Goal: Information Seeking & Learning: Learn about a topic

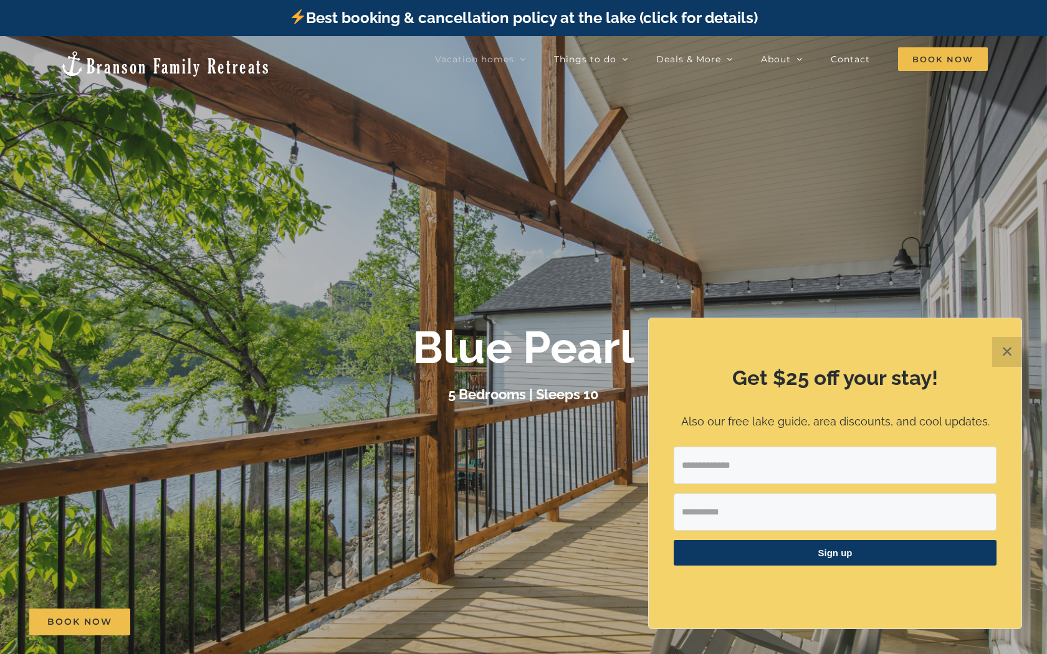
click at [730, 360] on button "✕" at bounding box center [1007, 352] width 30 height 30
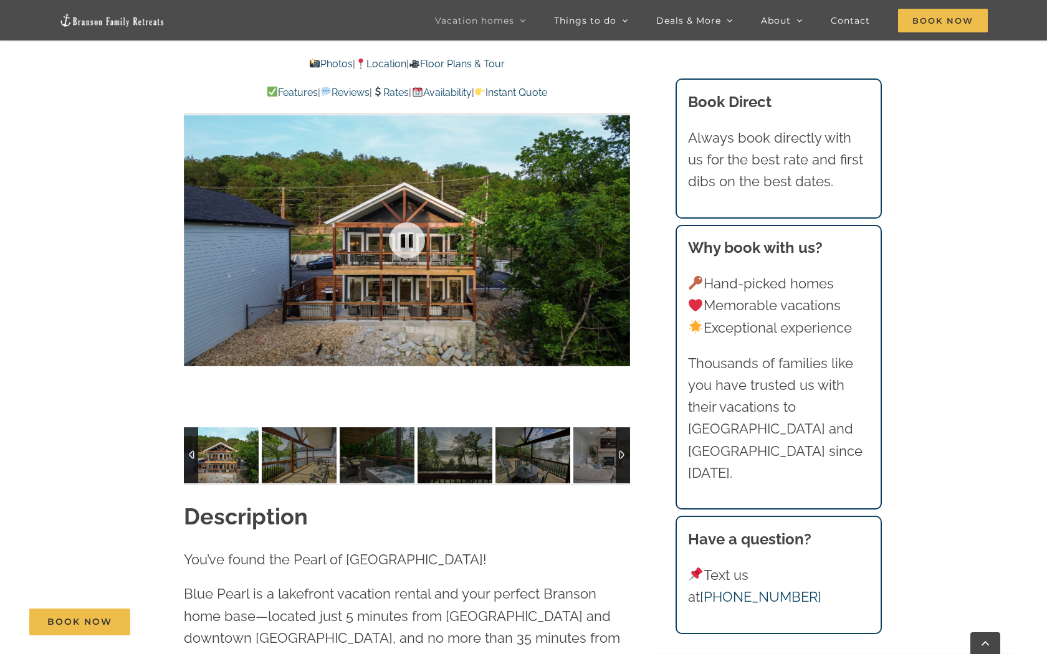
scroll to position [1024, 0]
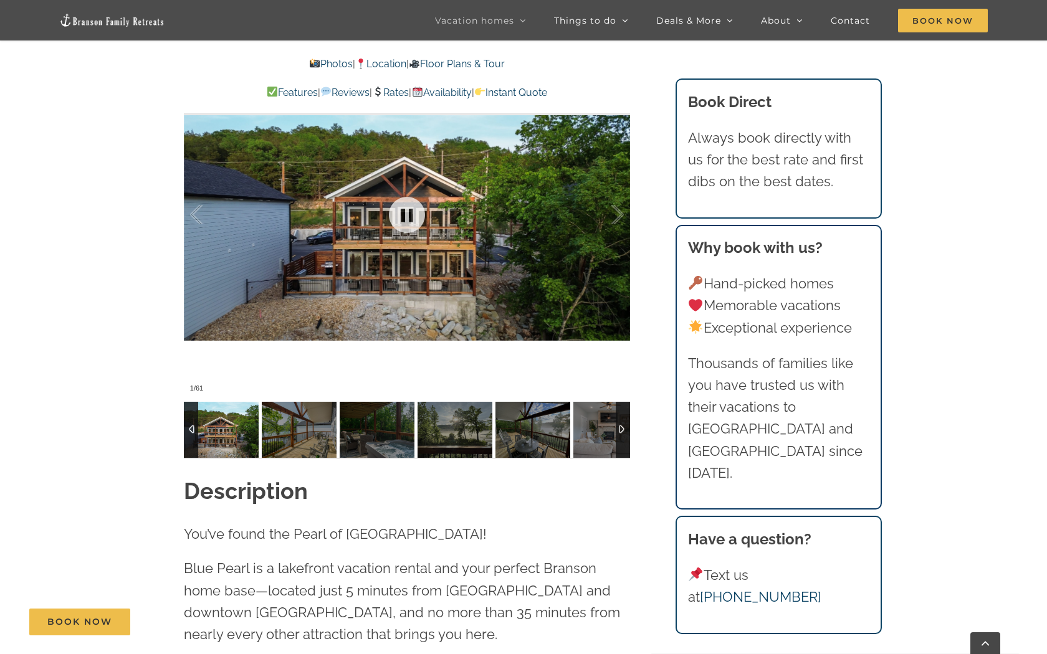
click at [447, 287] on div at bounding box center [407, 215] width 446 height 366
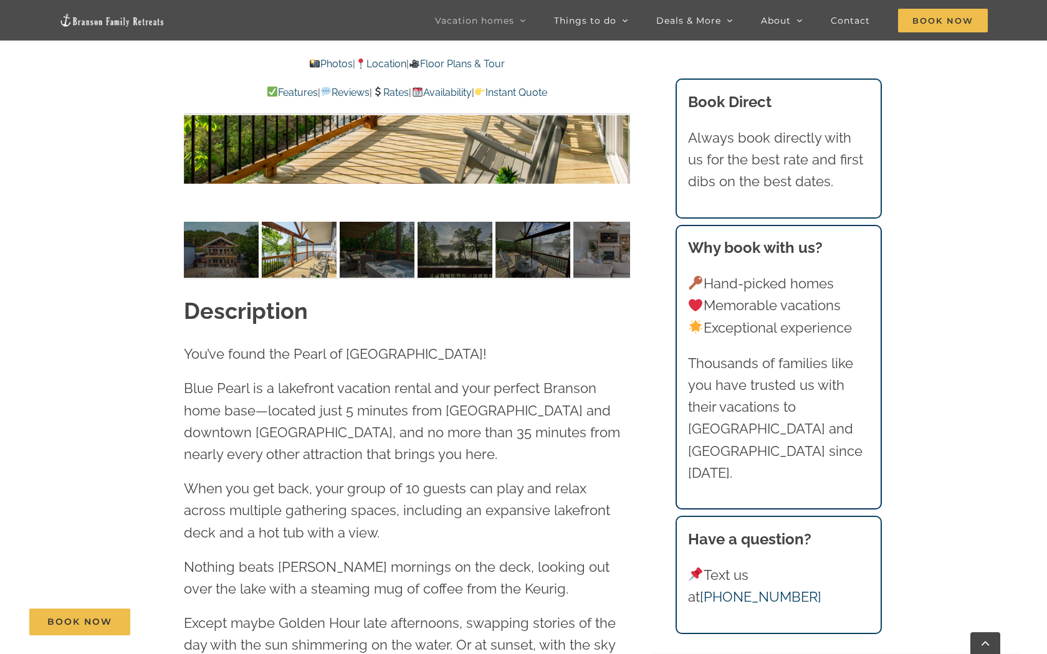
scroll to position [1189, 0]
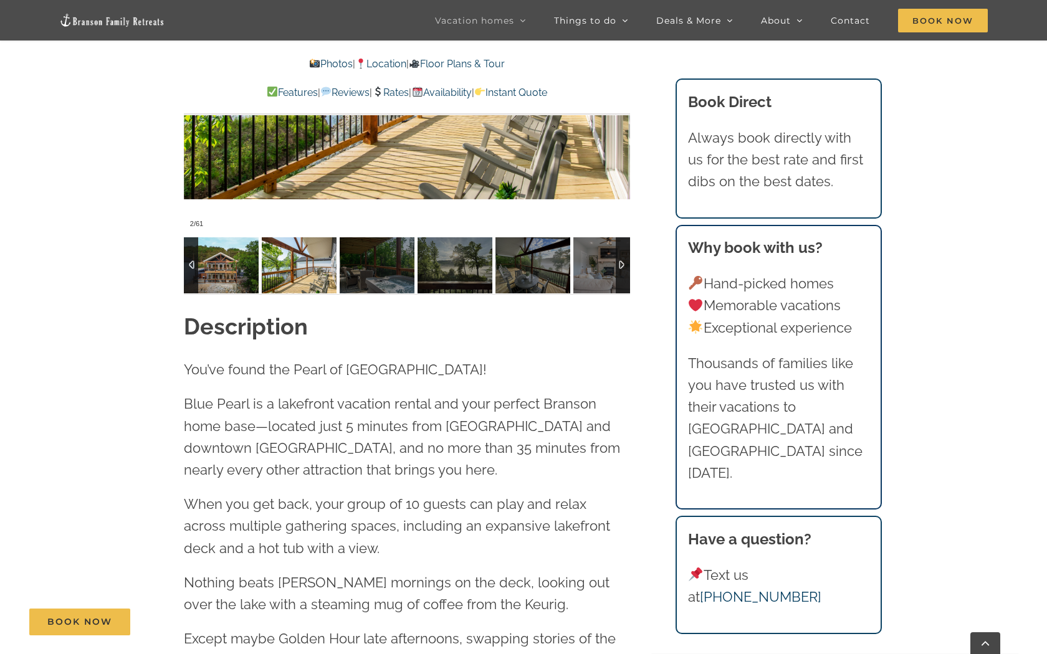
click at [211, 267] on img at bounding box center [221, 265] width 75 height 56
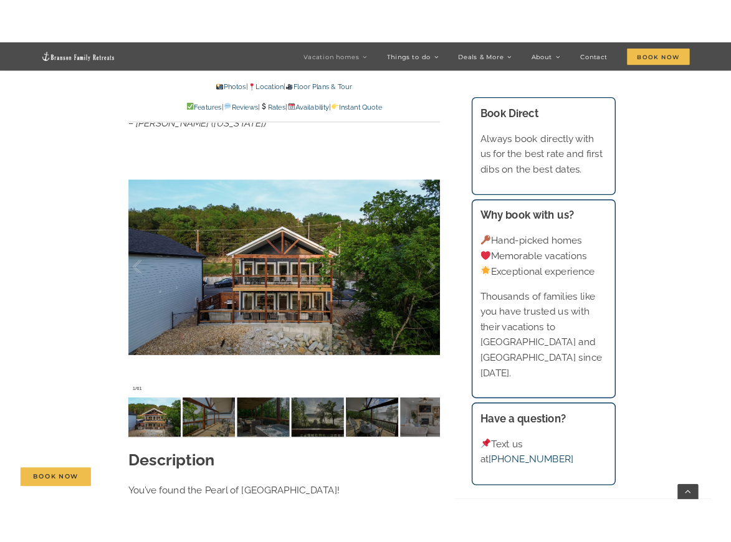
scroll to position [926, 0]
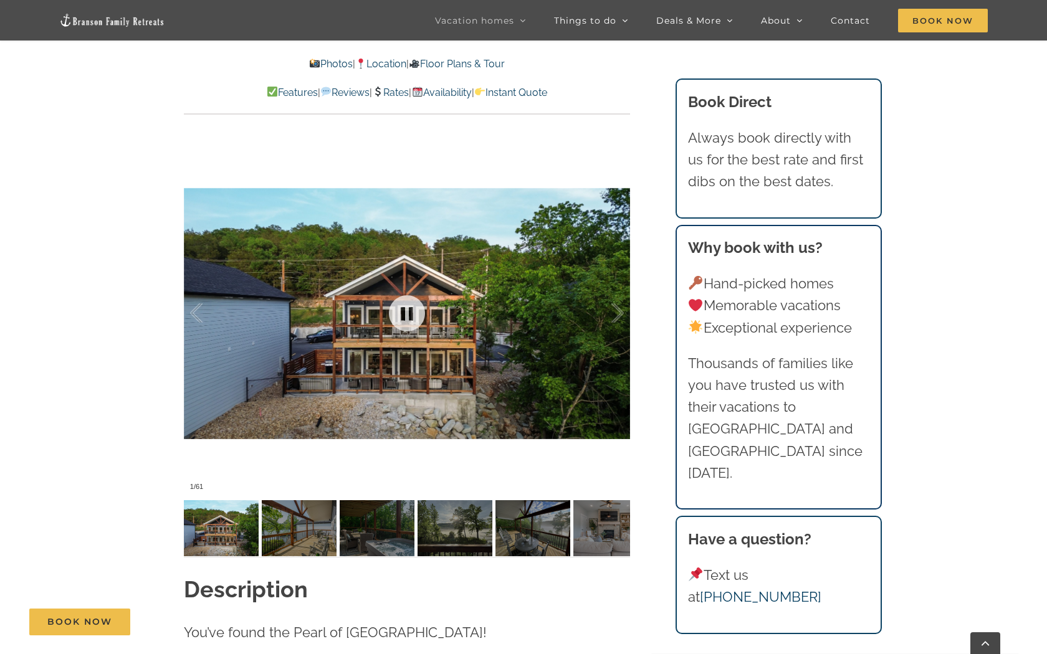
click at [475, 275] on div at bounding box center [407, 313] width 446 height 366
click at [615, 318] on div at bounding box center [604, 313] width 39 height 77
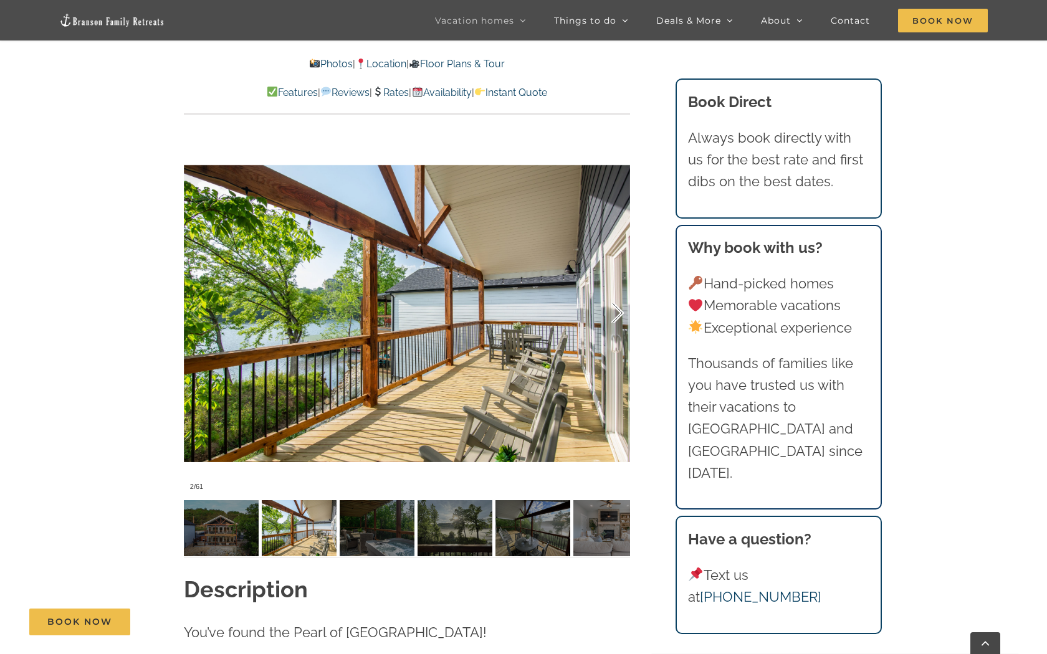
click at [615, 318] on div at bounding box center [604, 313] width 39 height 77
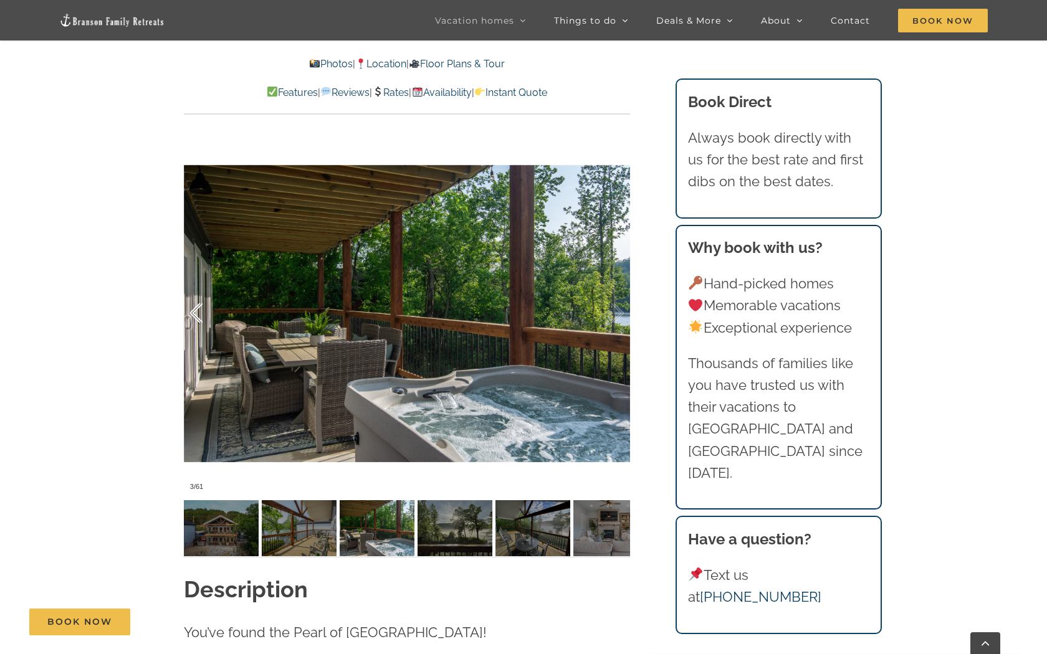
click at [199, 306] on div at bounding box center [209, 313] width 39 height 77
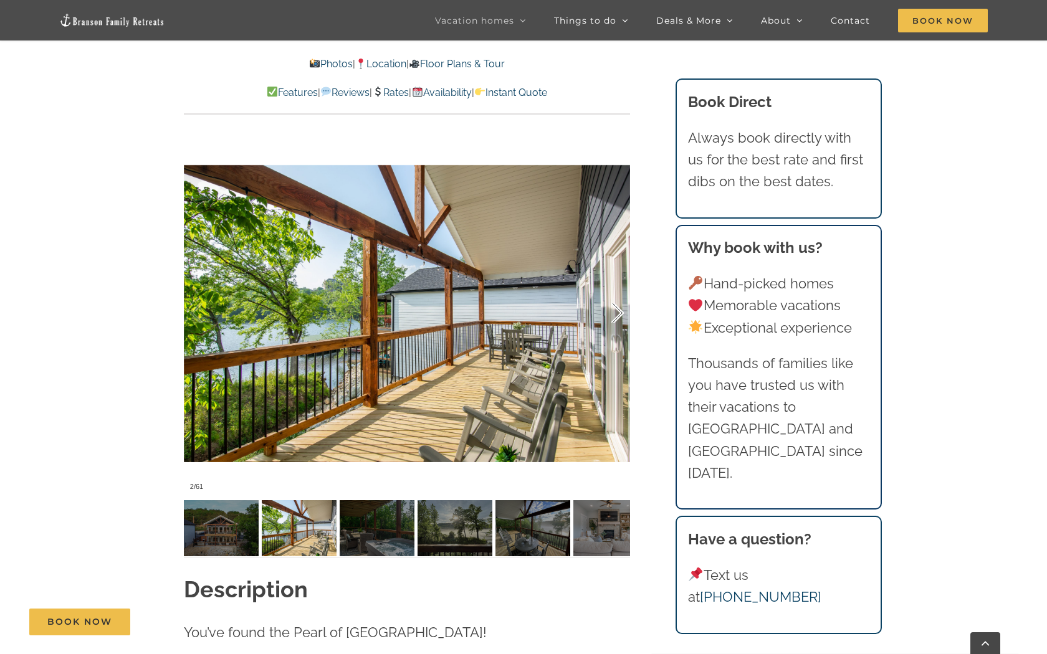
click at [622, 310] on div at bounding box center [604, 313] width 39 height 77
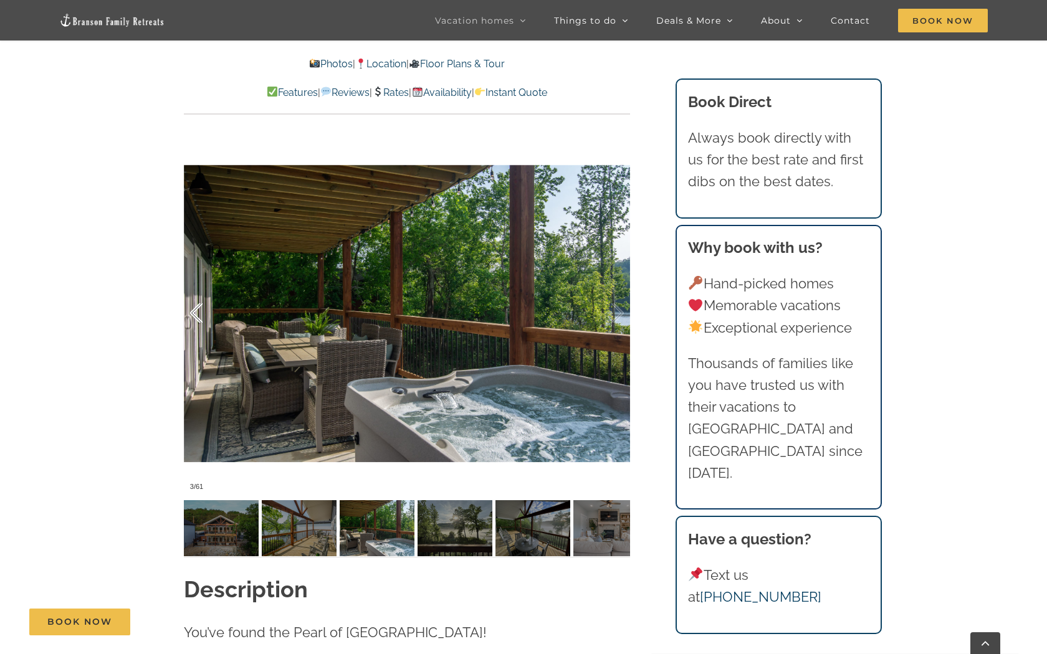
click at [195, 315] on div at bounding box center [209, 313] width 39 height 77
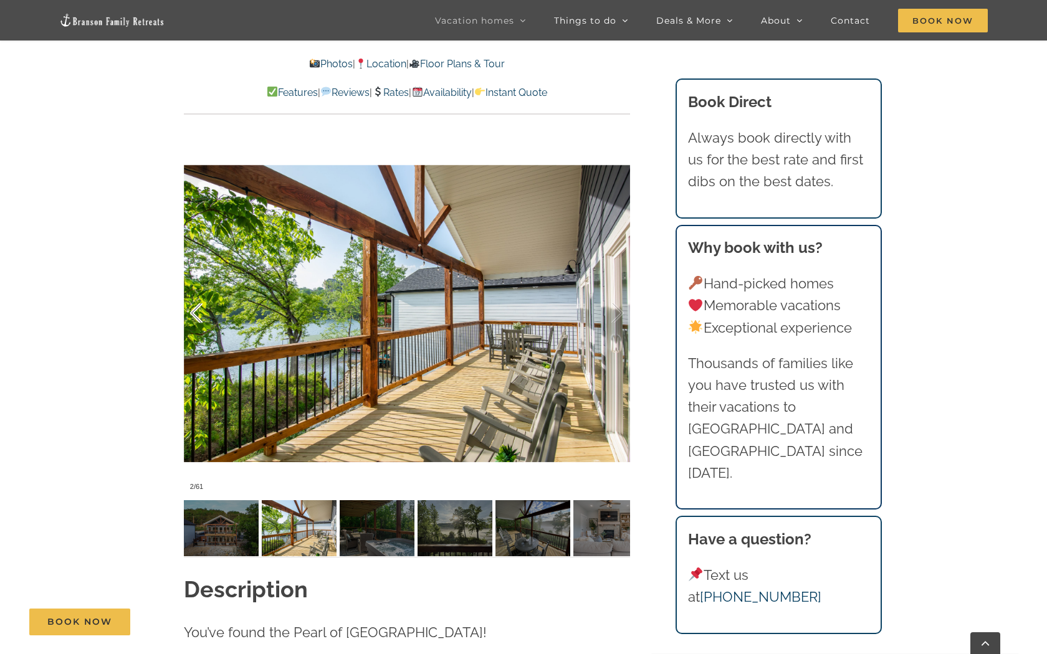
click at [195, 315] on div at bounding box center [209, 313] width 39 height 77
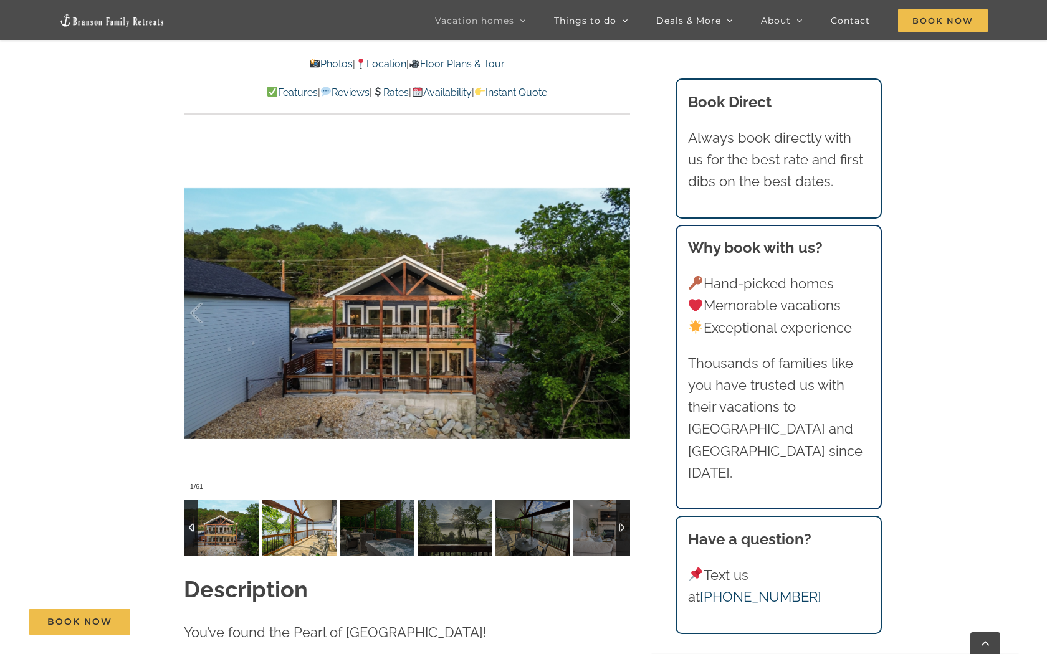
click at [314, 521] on img at bounding box center [299, 528] width 75 height 56
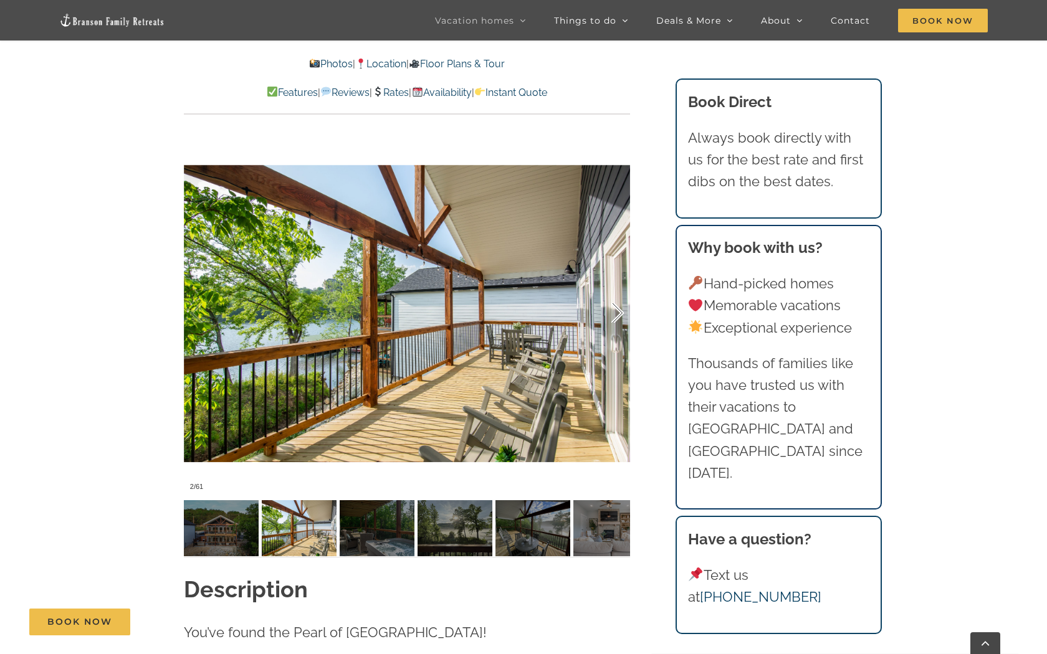
click at [617, 309] on div at bounding box center [604, 313] width 39 height 77
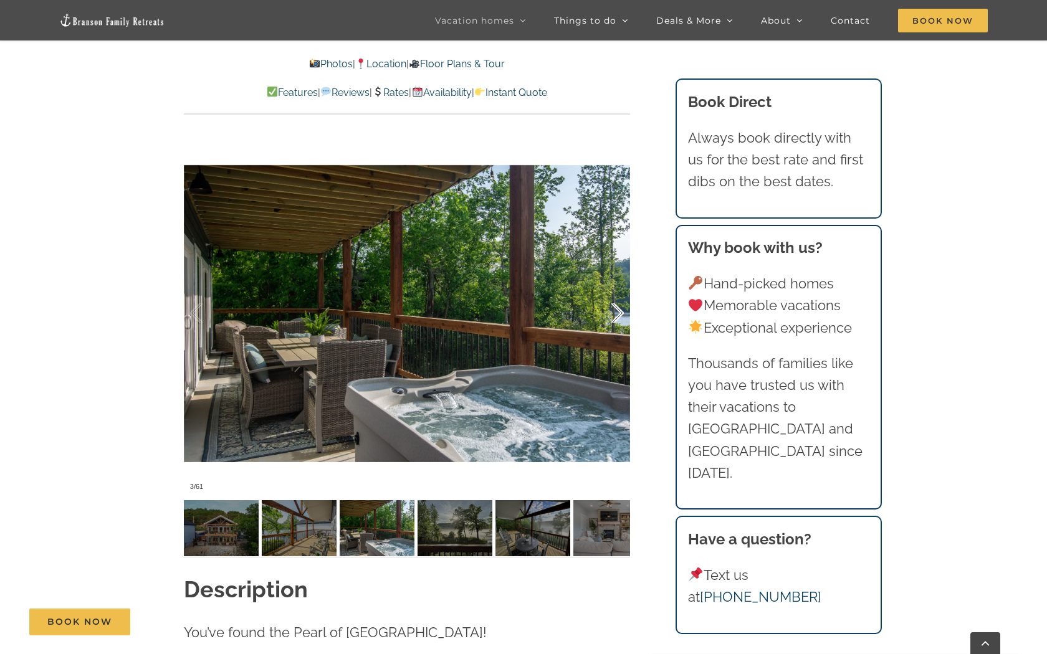
click at [617, 309] on div at bounding box center [604, 313] width 39 height 77
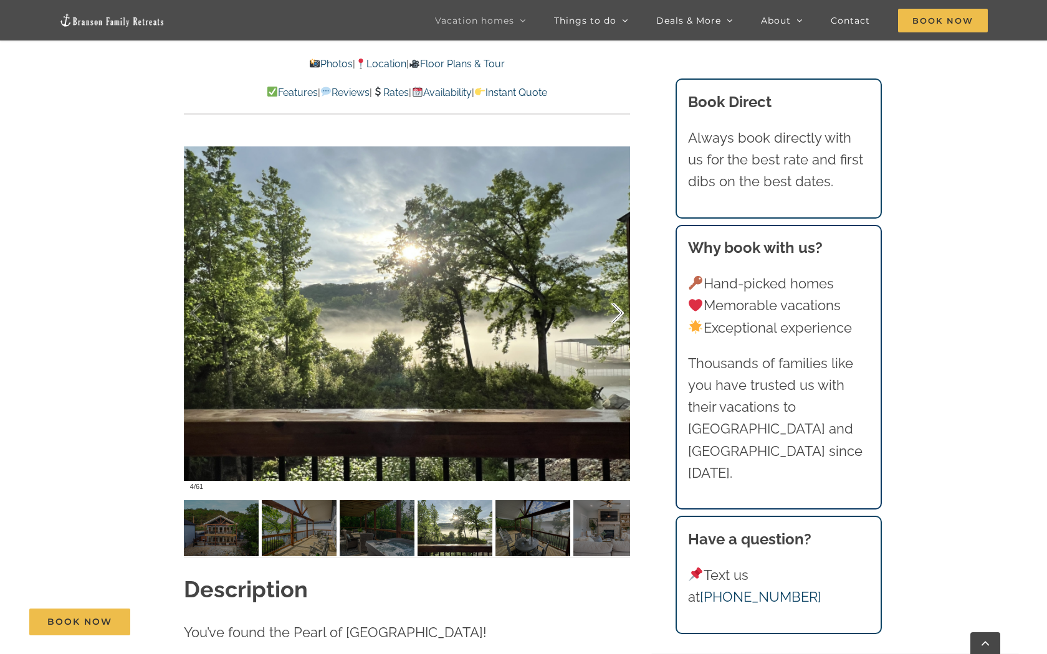
click at [616, 310] on div at bounding box center [604, 313] width 39 height 77
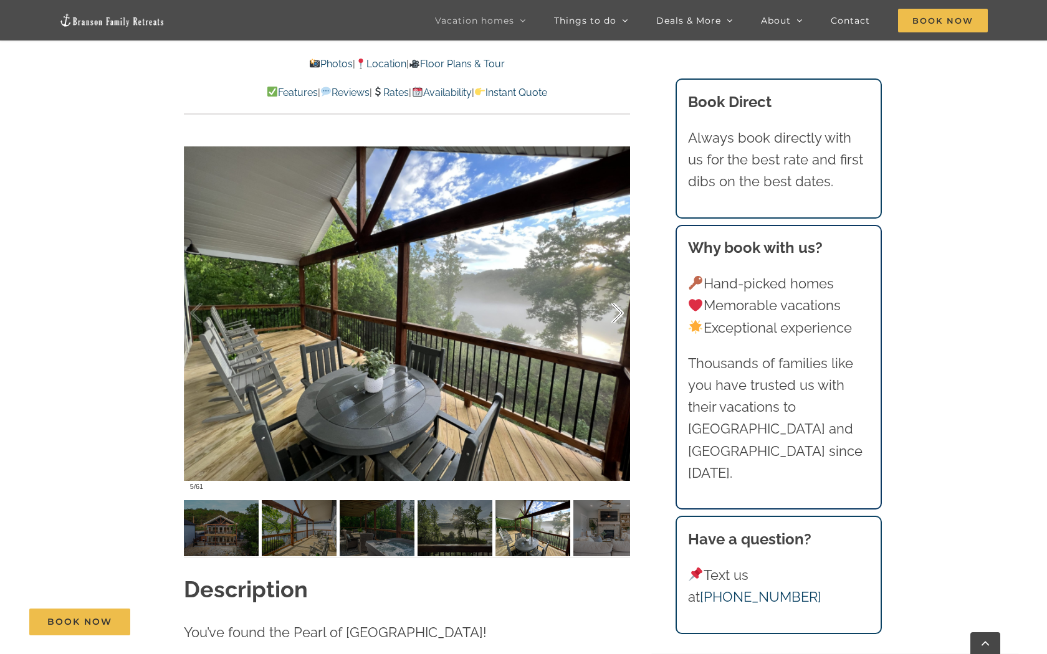
click at [617, 317] on div at bounding box center [604, 313] width 39 height 77
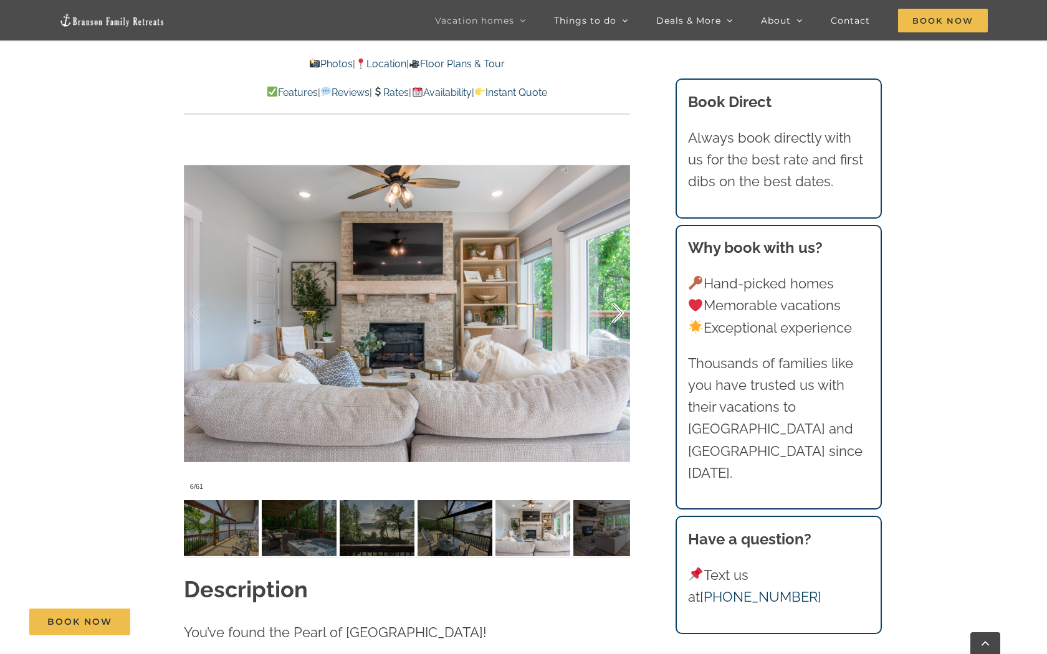
click at [617, 309] on div at bounding box center [604, 313] width 39 height 77
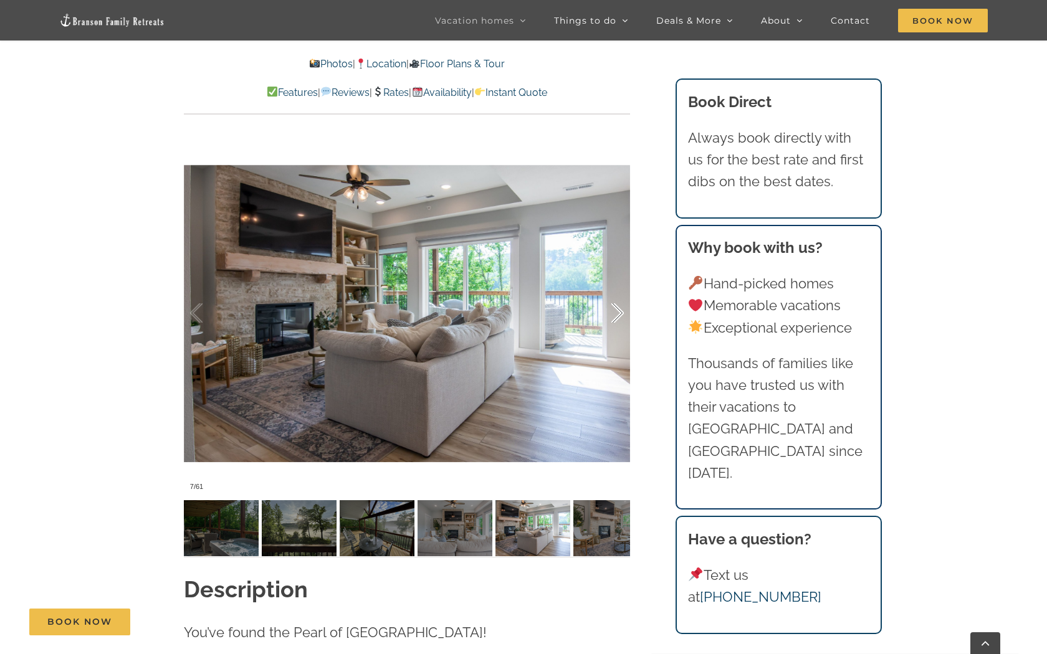
click at [617, 309] on div at bounding box center [604, 313] width 39 height 77
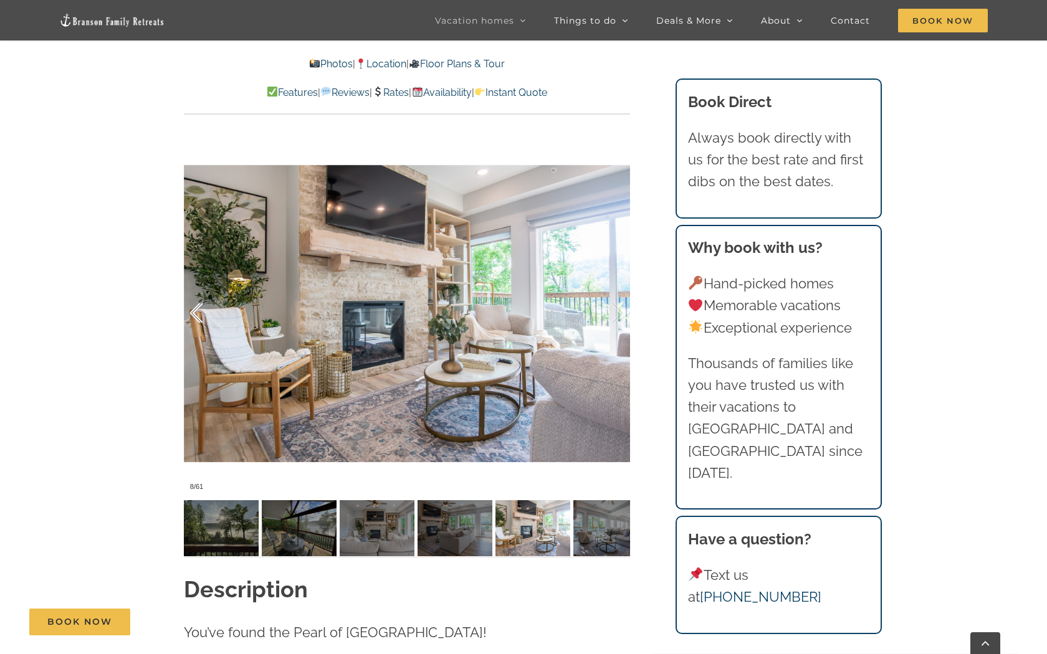
click at [195, 313] on div at bounding box center [209, 313] width 39 height 77
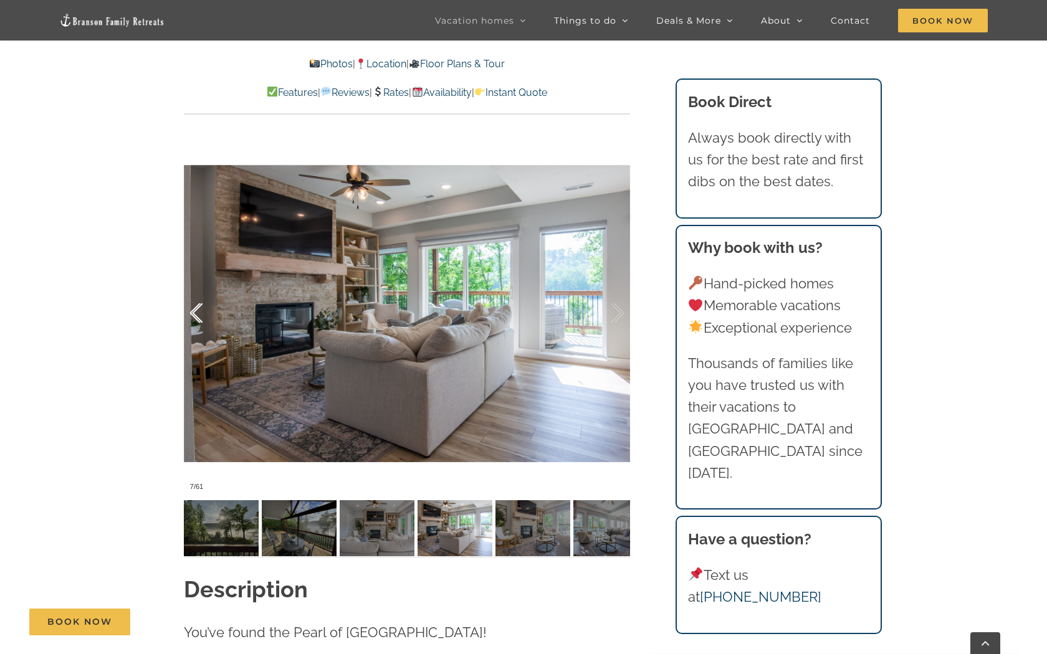
click at [195, 313] on div at bounding box center [209, 313] width 39 height 77
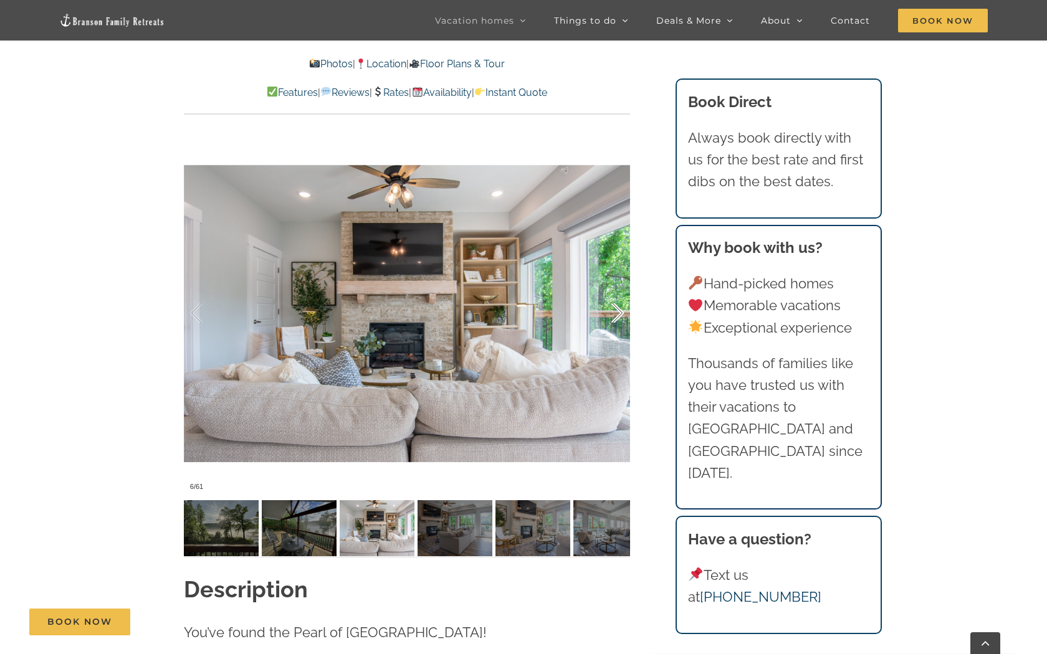
click at [617, 317] on div at bounding box center [604, 313] width 39 height 77
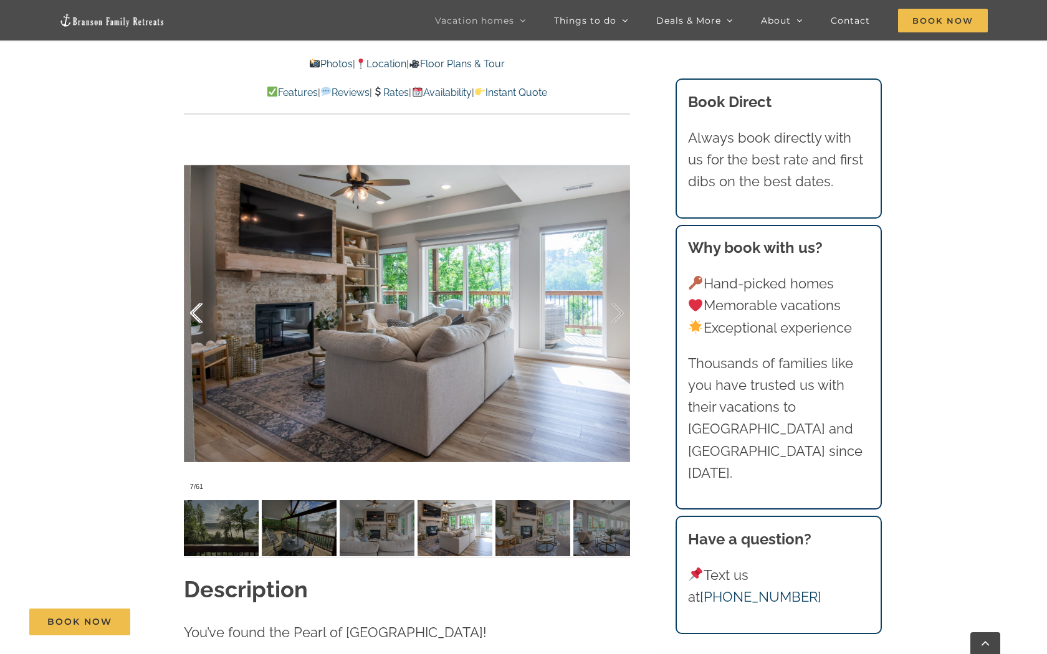
click at [199, 314] on div at bounding box center [209, 313] width 39 height 77
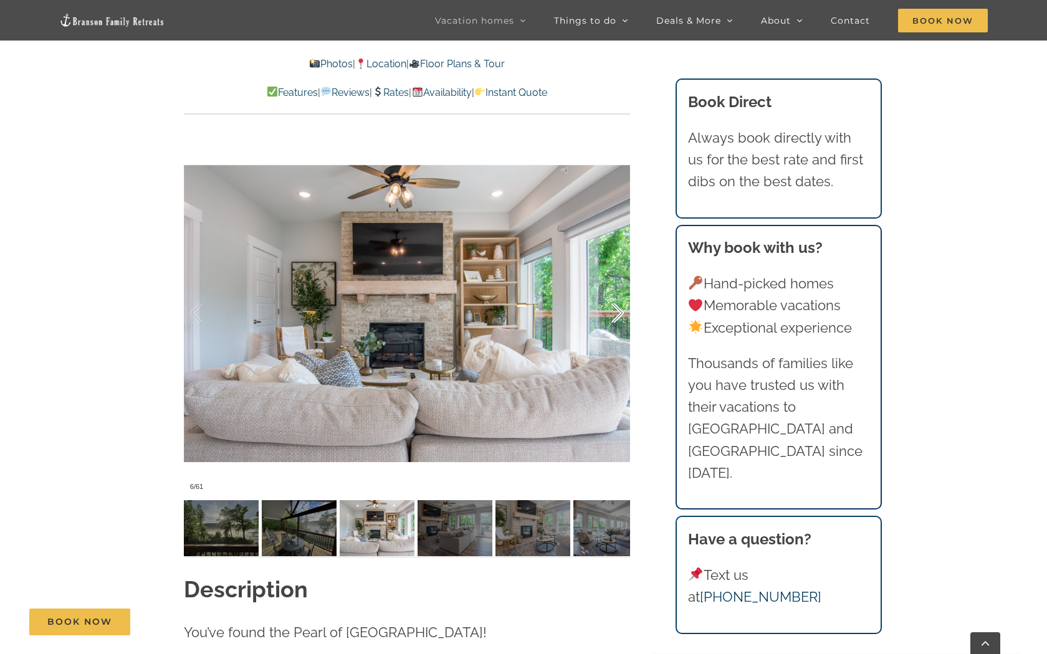
click at [615, 313] on div at bounding box center [604, 313] width 39 height 77
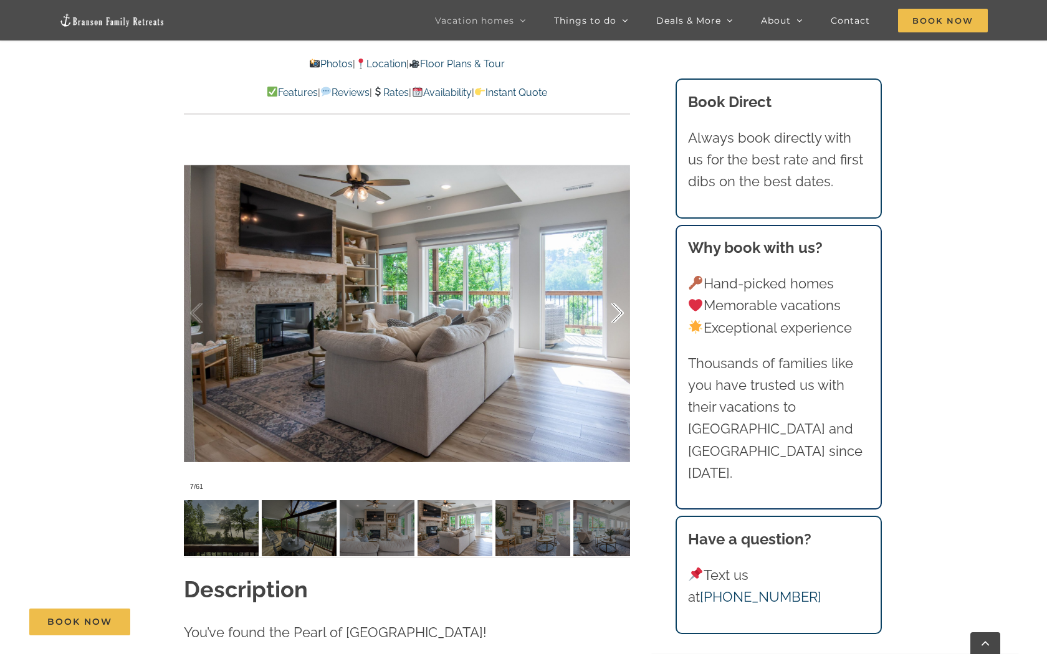
click at [617, 310] on div at bounding box center [604, 313] width 39 height 77
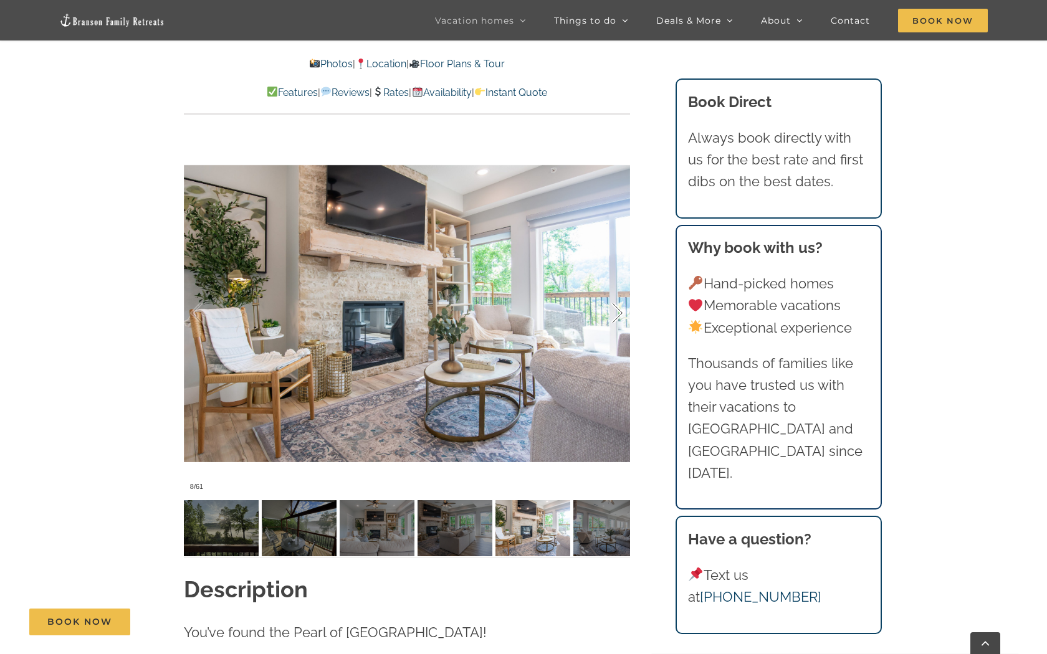
click at [619, 311] on div at bounding box center [604, 313] width 39 height 77
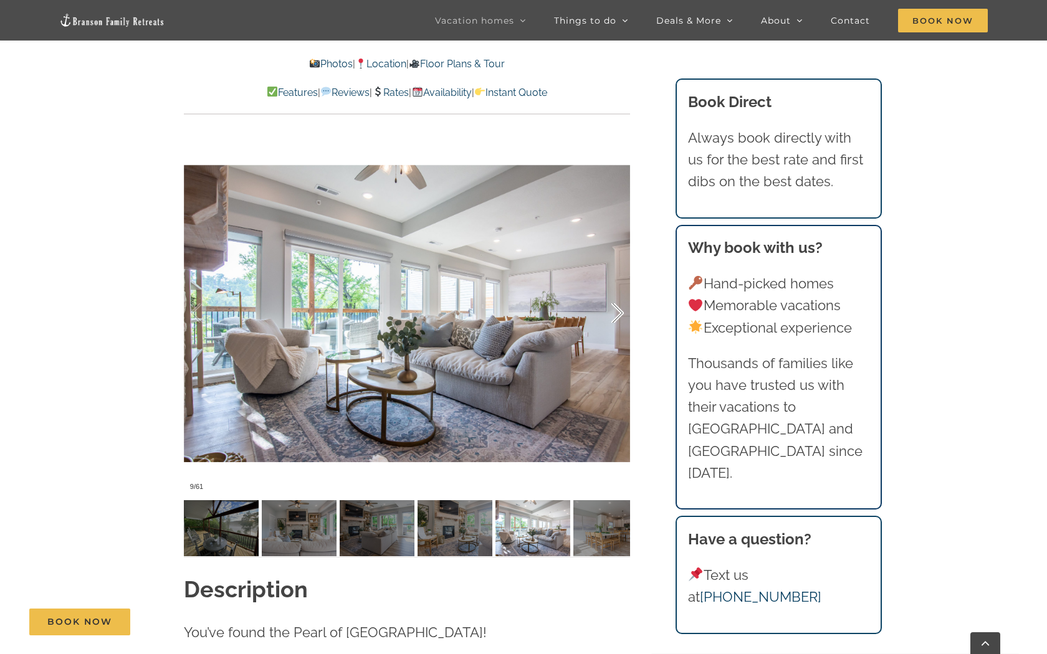
click at [614, 313] on div at bounding box center [604, 313] width 39 height 77
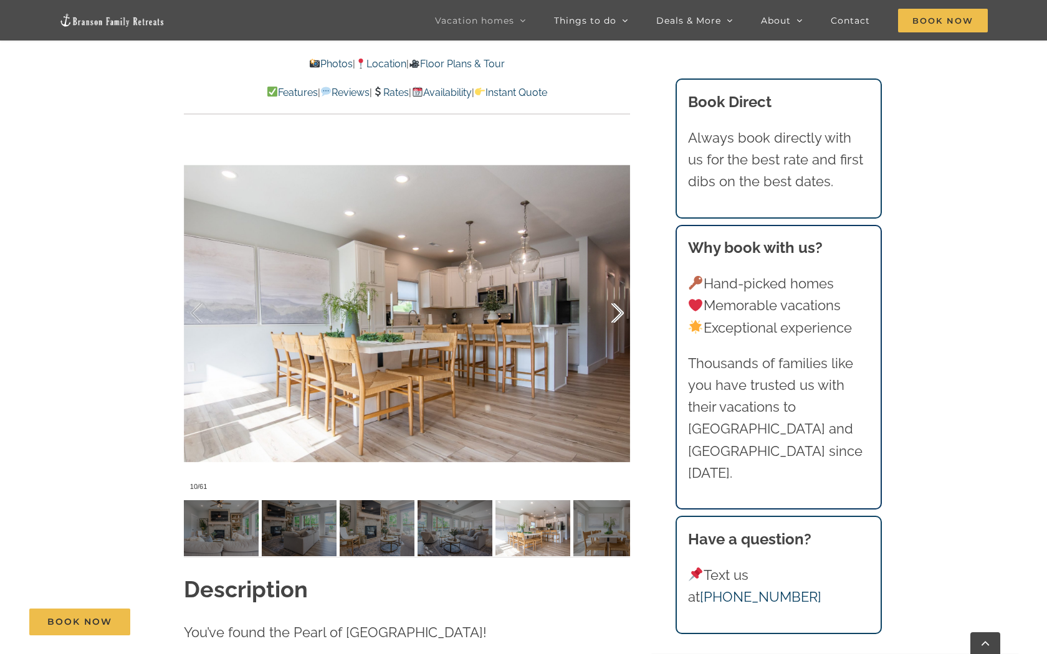
click at [608, 320] on div at bounding box center [604, 313] width 39 height 77
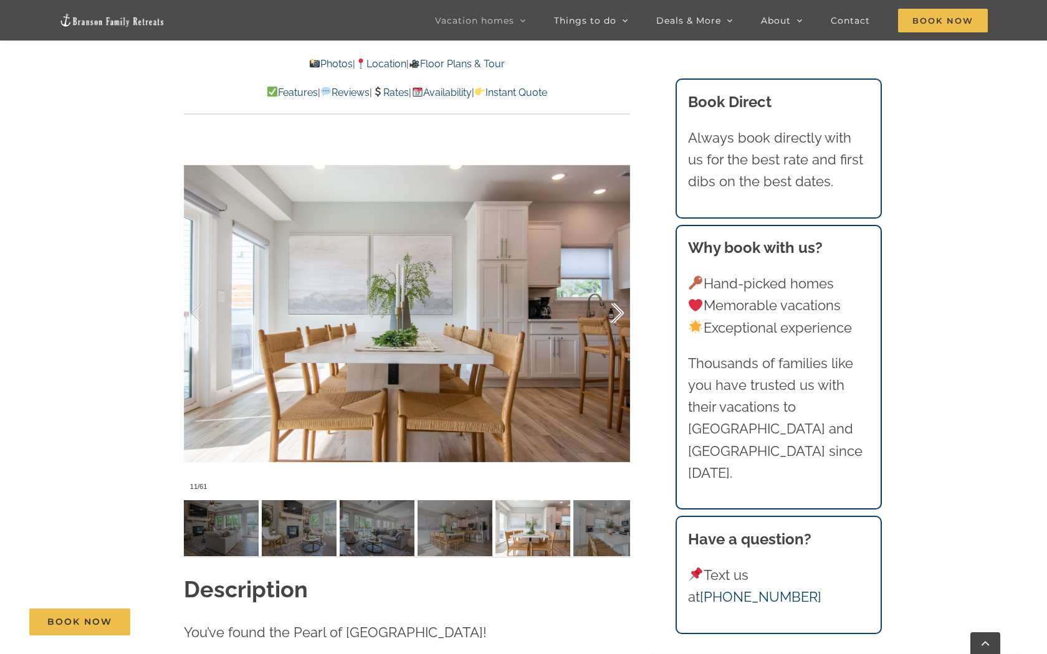
click at [616, 310] on div at bounding box center [604, 313] width 39 height 77
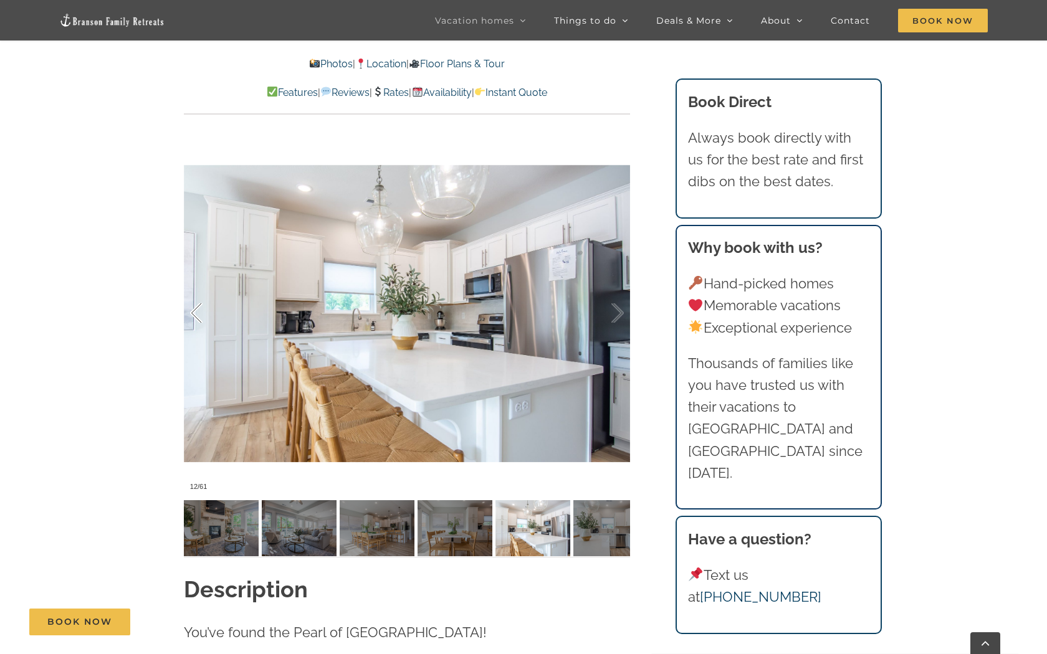
click at [201, 321] on div at bounding box center [209, 313] width 39 height 77
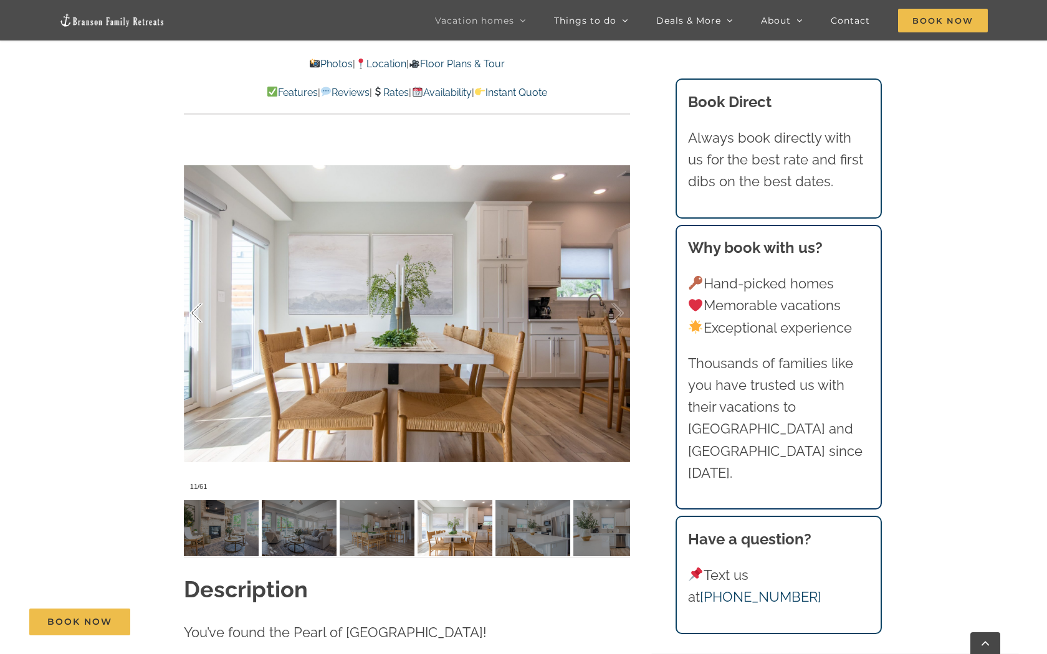
click at [199, 310] on div at bounding box center [209, 313] width 39 height 77
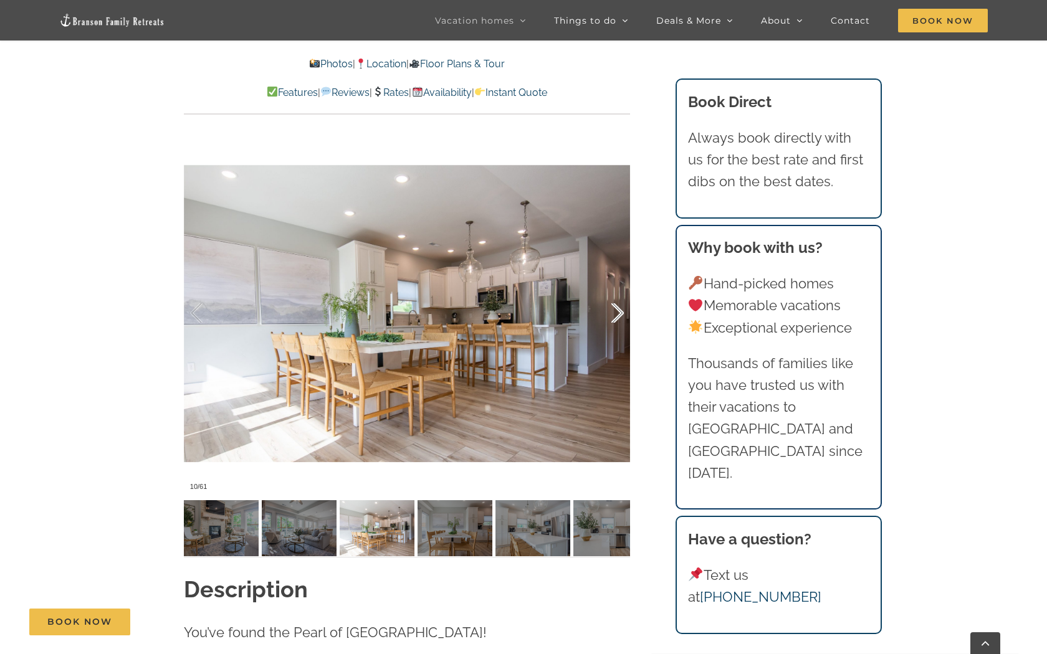
click at [622, 303] on div at bounding box center [604, 313] width 39 height 77
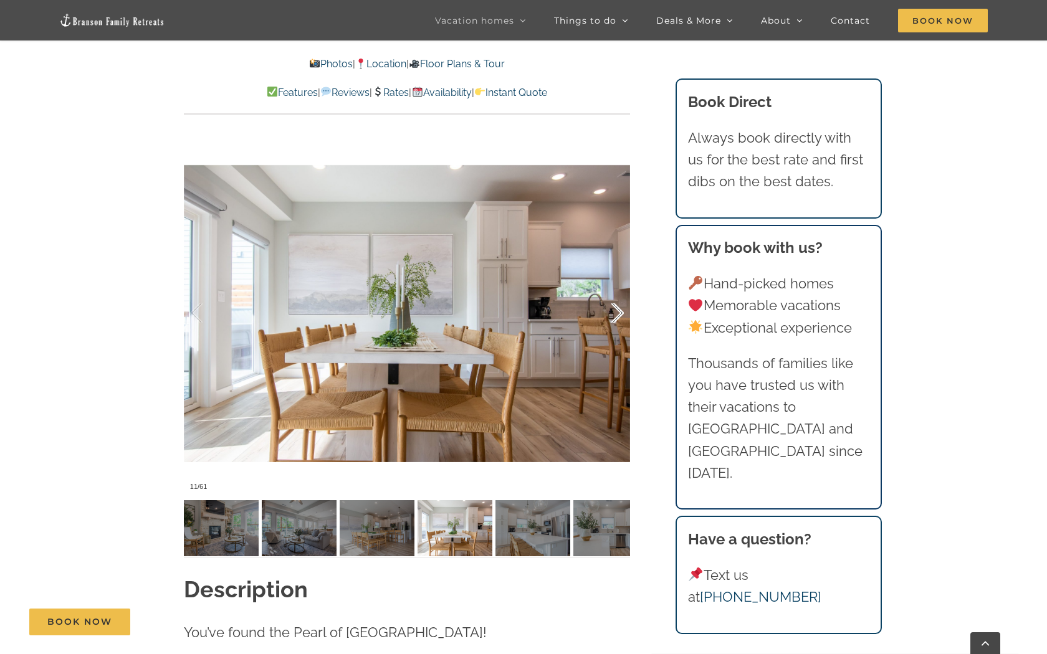
click at [620, 303] on div at bounding box center [604, 313] width 39 height 77
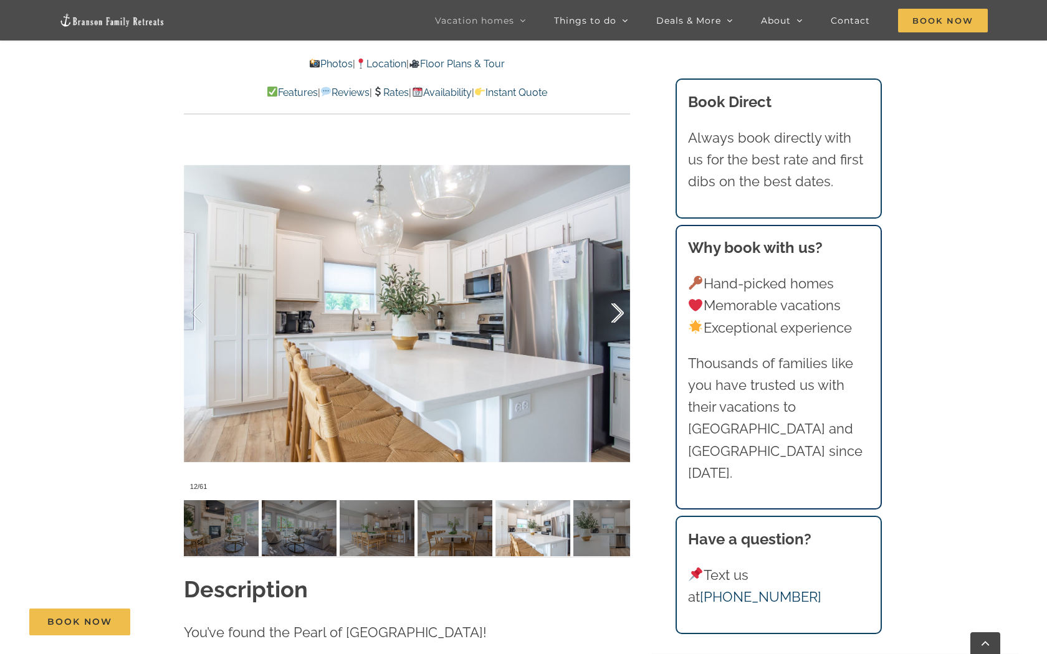
click at [617, 313] on div at bounding box center [604, 313] width 39 height 77
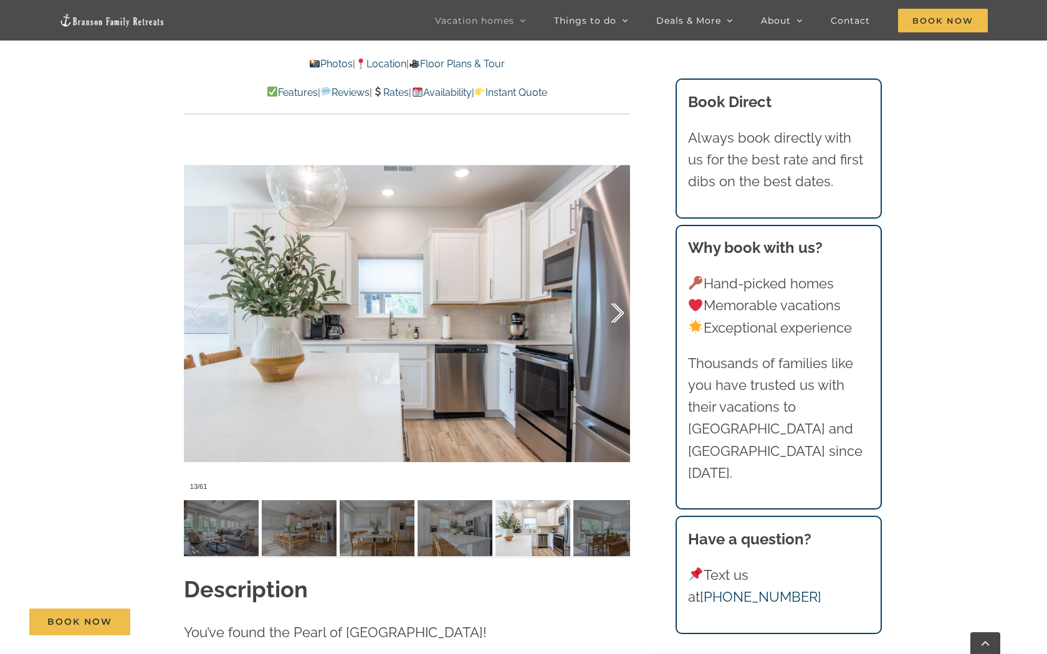
click at [616, 312] on div at bounding box center [604, 313] width 39 height 77
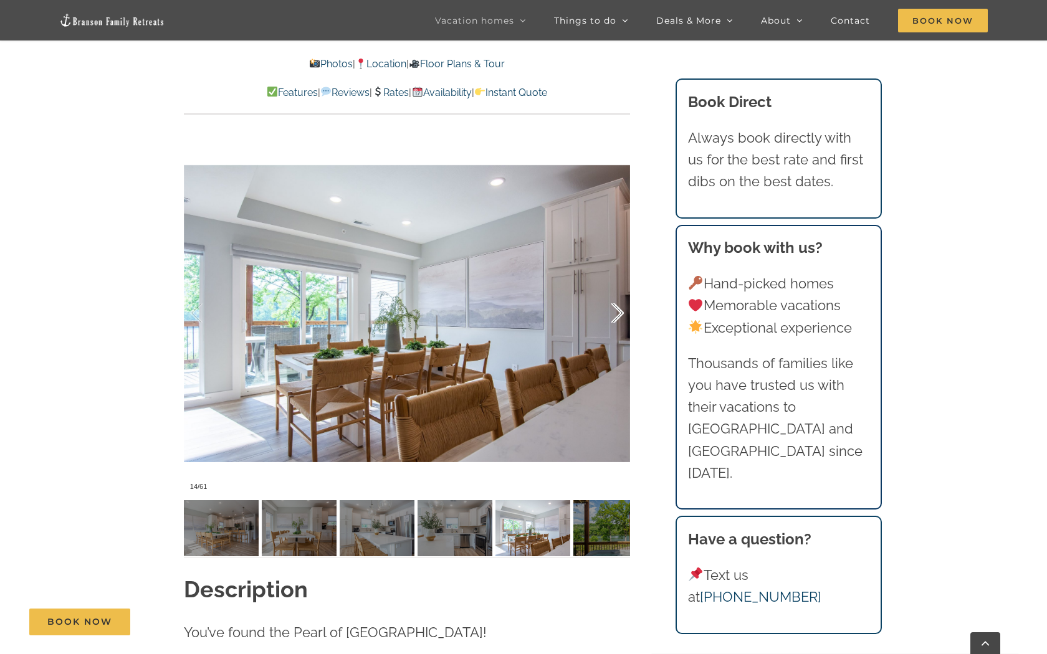
click at [616, 310] on div at bounding box center [604, 313] width 39 height 77
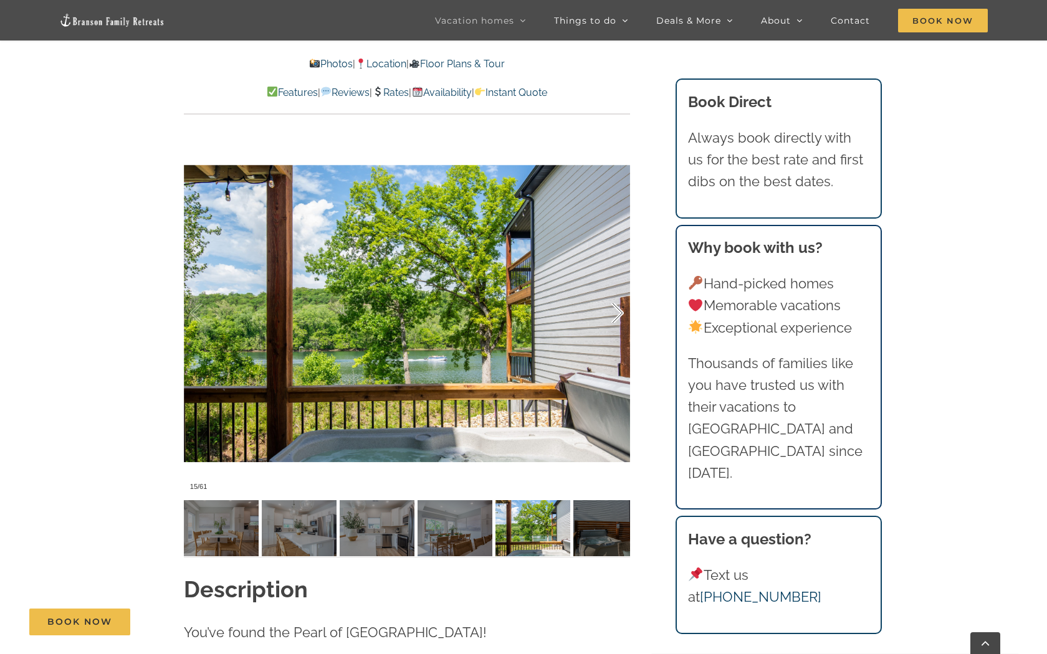
click at [620, 310] on div at bounding box center [604, 313] width 39 height 77
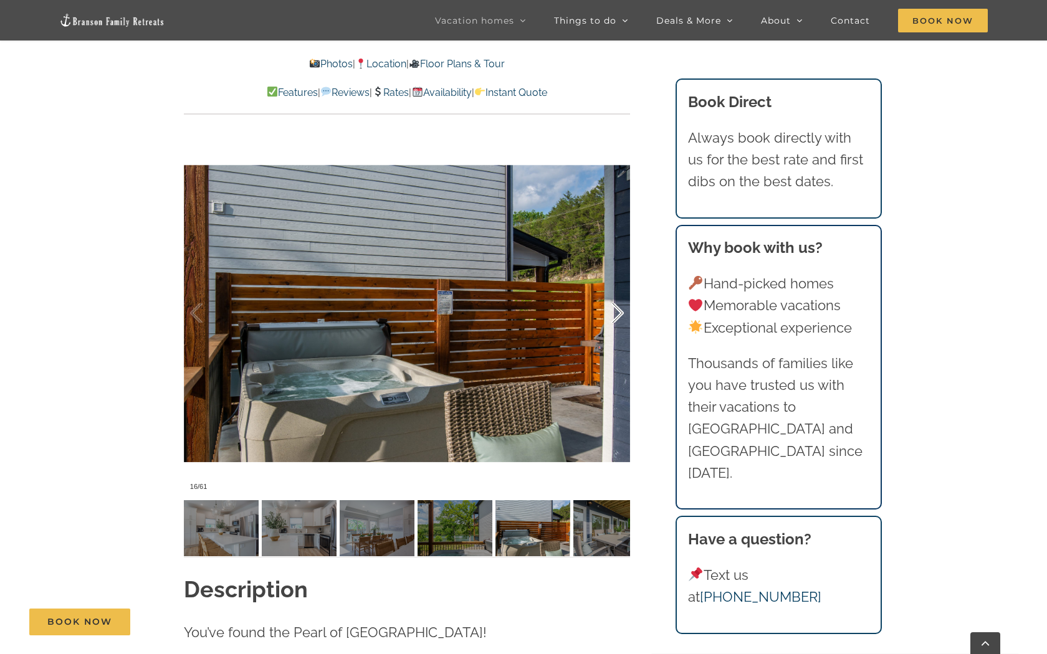
click at [620, 310] on div at bounding box center [604, 313] width 39 height 77
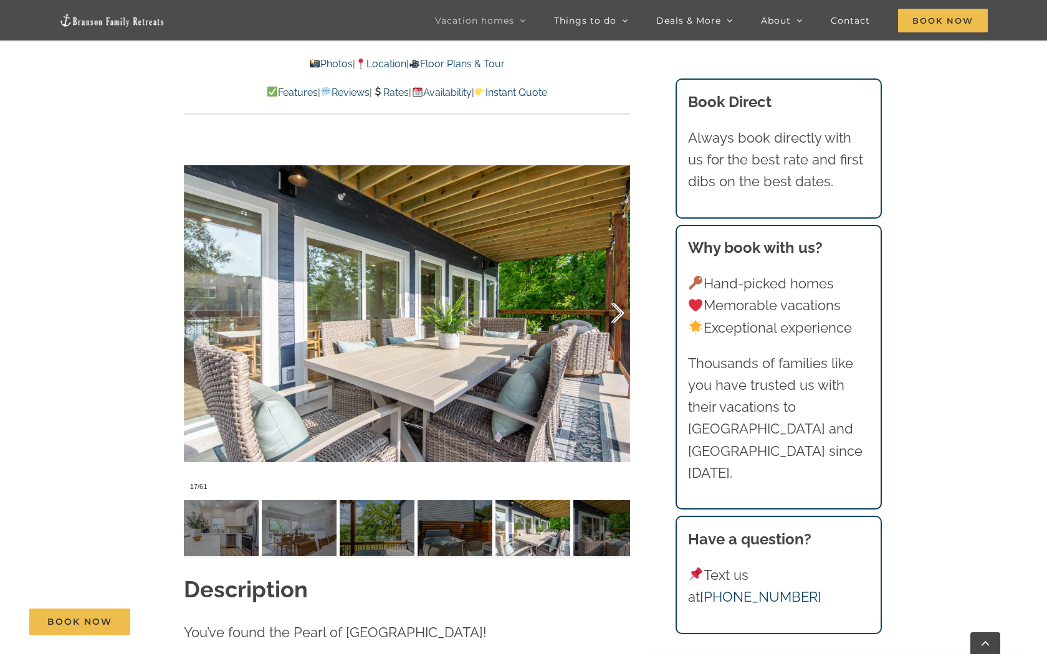
click at [620, 310] on div at bounding box center [604, 313] width 39 height 77
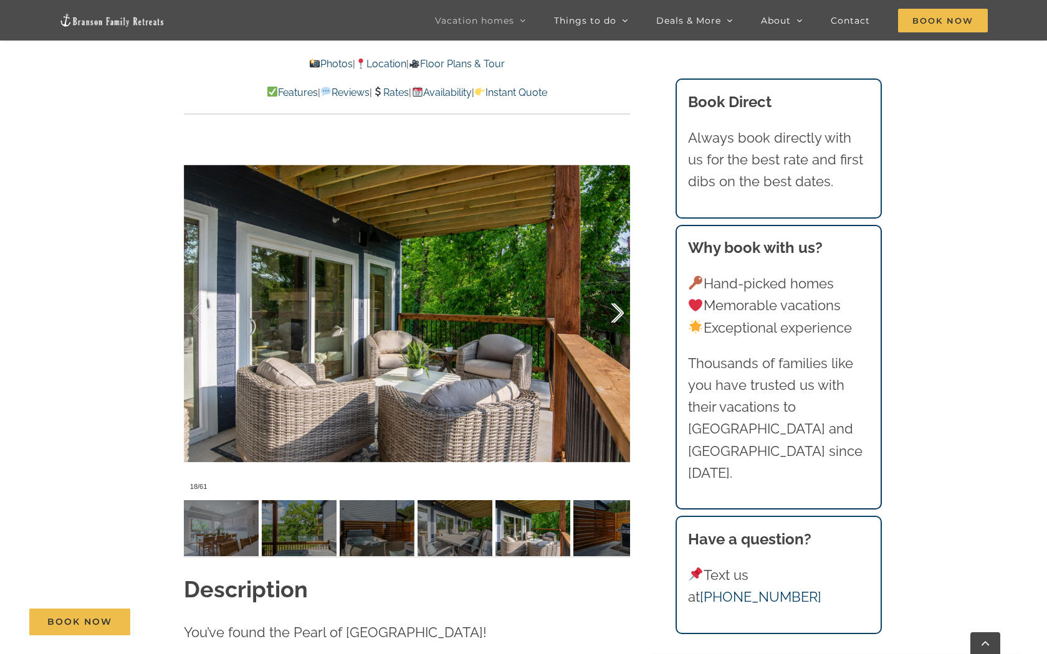
click at [619, 305] on div at bounding box center [604, 313] width 39 height 77
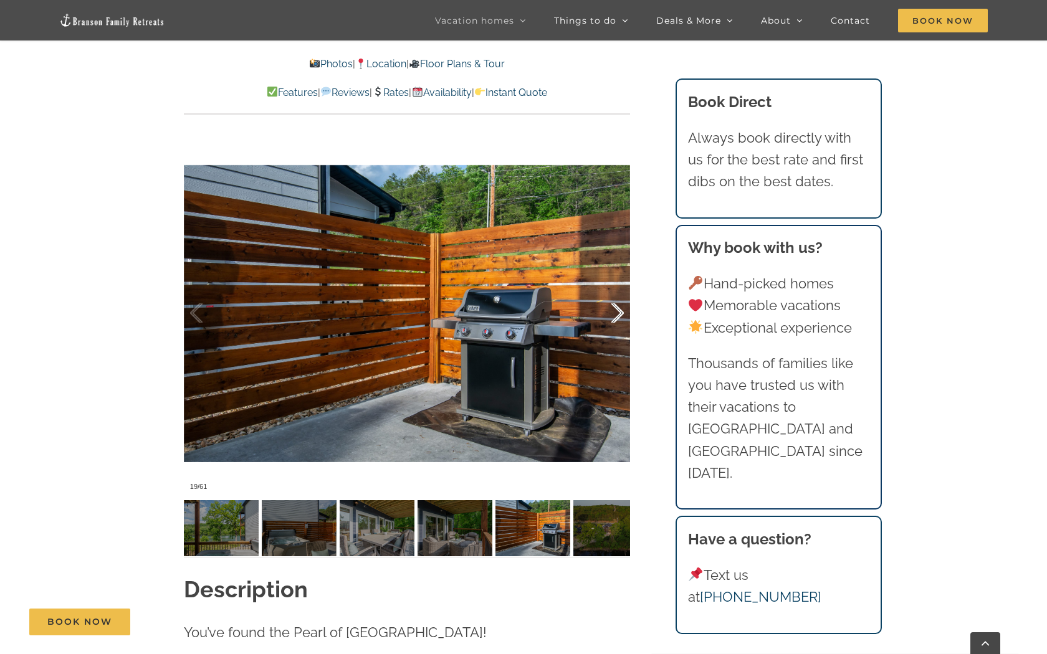
click at [617, 312] on div at bounding box center [604, 313] width 39 height 77
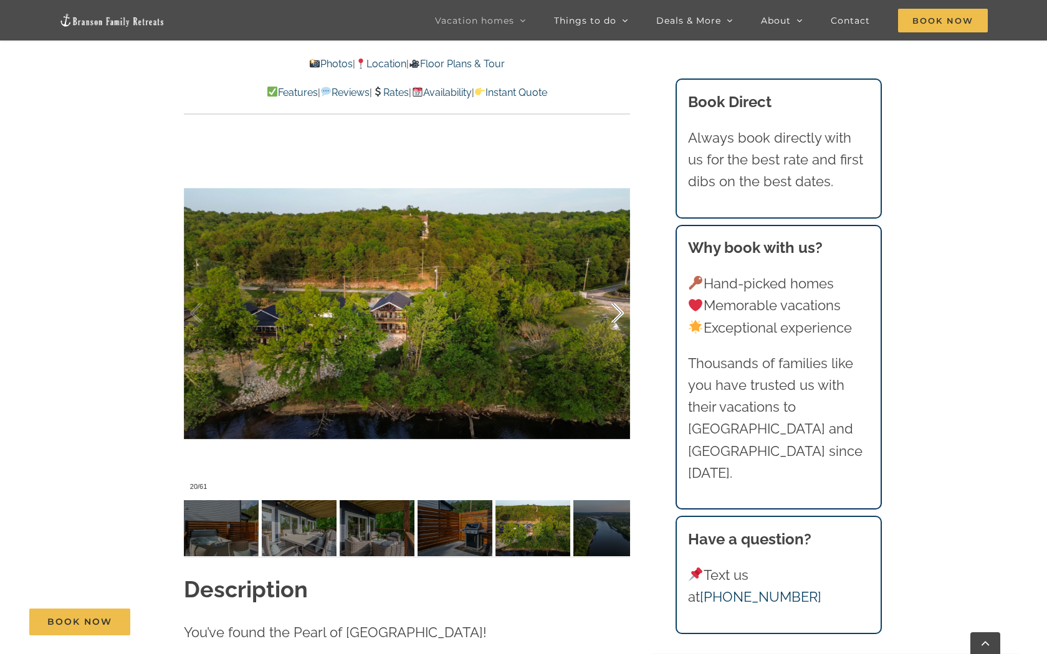
click at [617, 312] on div at bounding box center [604, 313] width 39 height 77
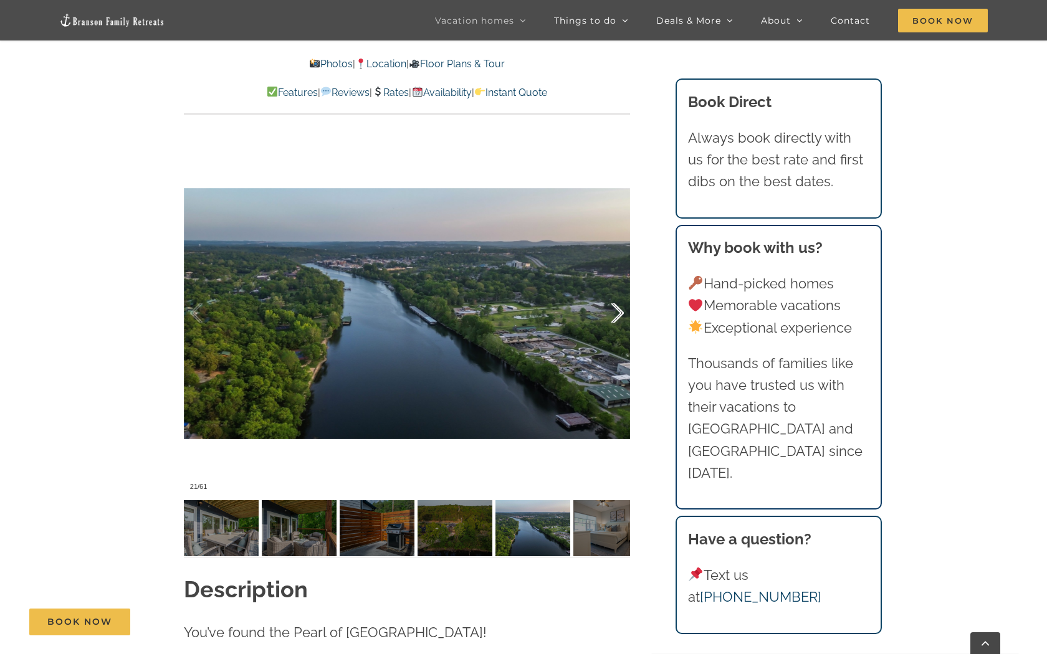
click at [617, 312] on div at bounding box center [604, 313] width 39 height 77
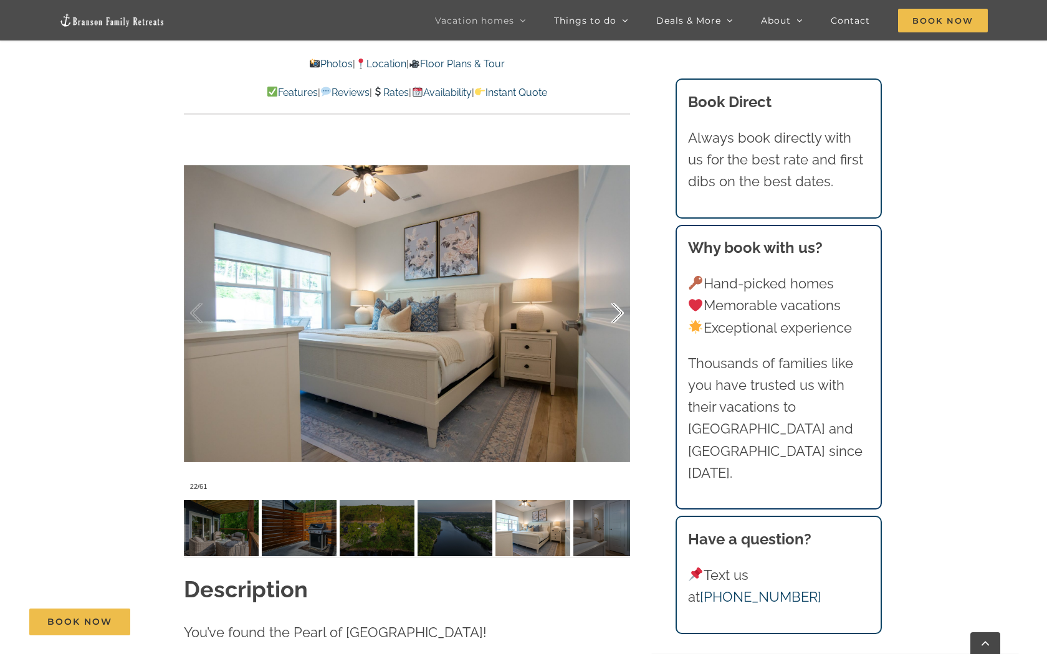
click at [614, 320] on div at bounding box center [604, 313] width 39 height 77
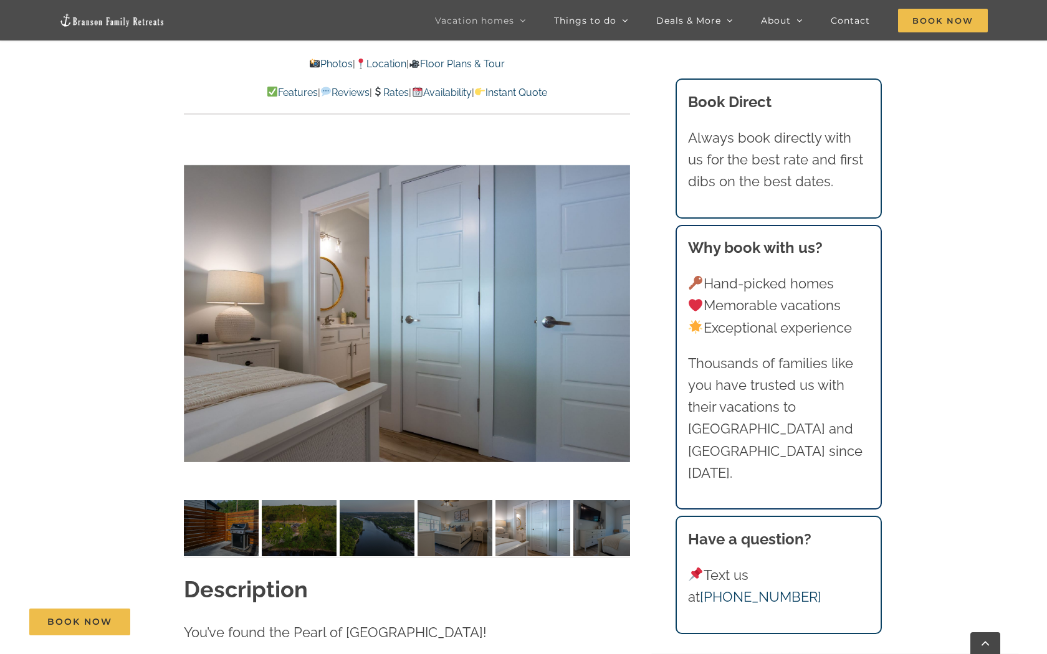
click at [614, 320] on div "23 / 61" at bounding box center [407, 313] width 446 height 366
click at [619, 307] on div at bounding box center [604, 313] width 39 height 77
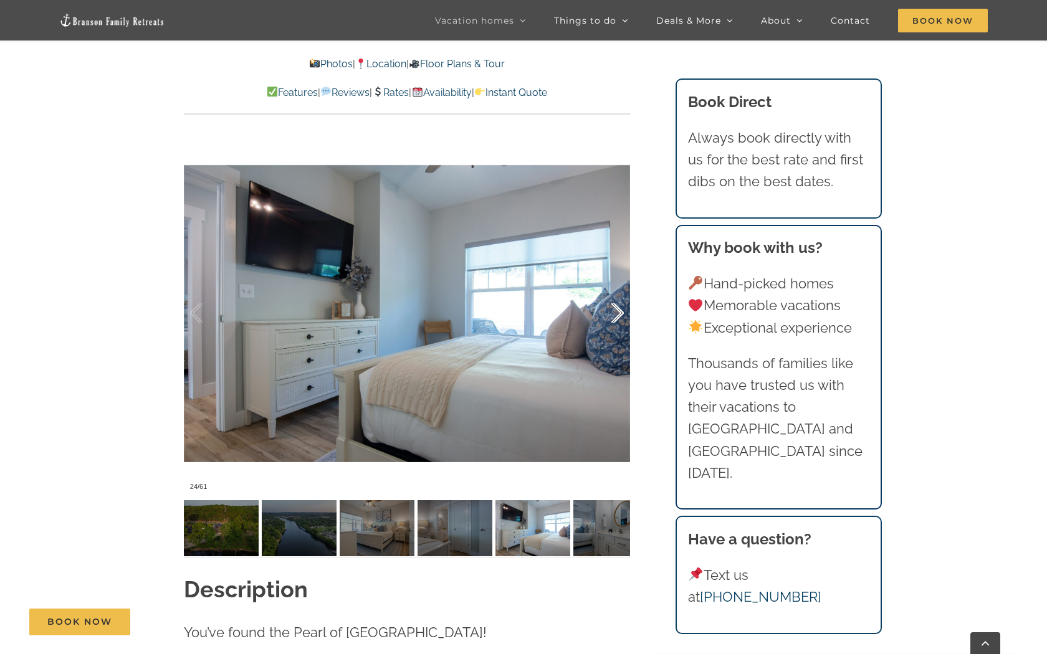
click at [617, 311] on div at bounding box center [604, 313] width 39 height 77
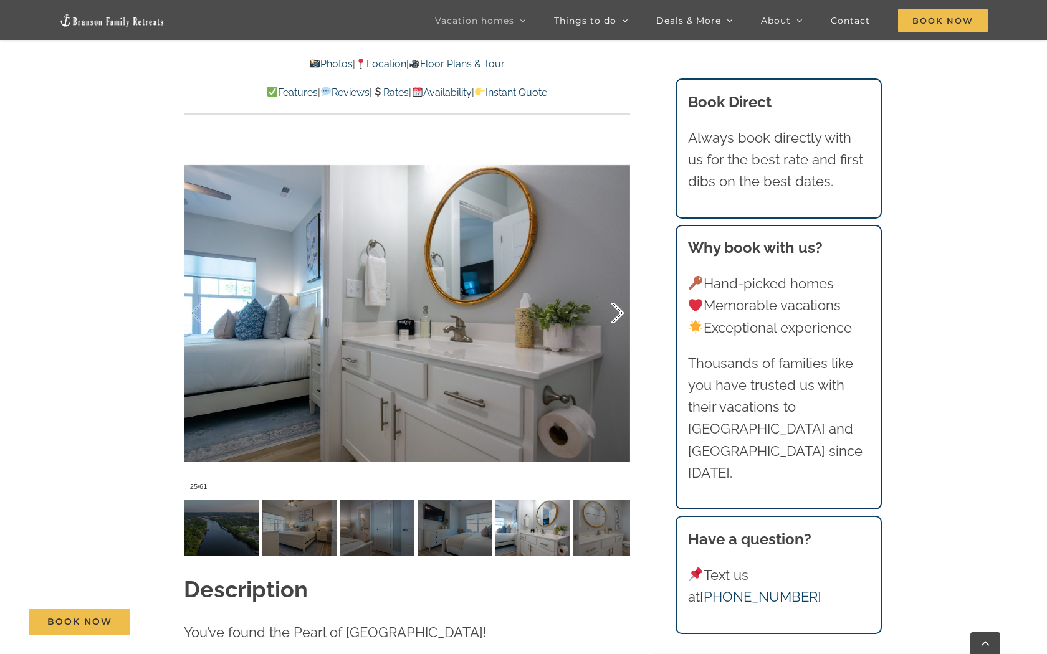
click at [617, 316] on div at bounding box center [604, 313] width 39 height 77
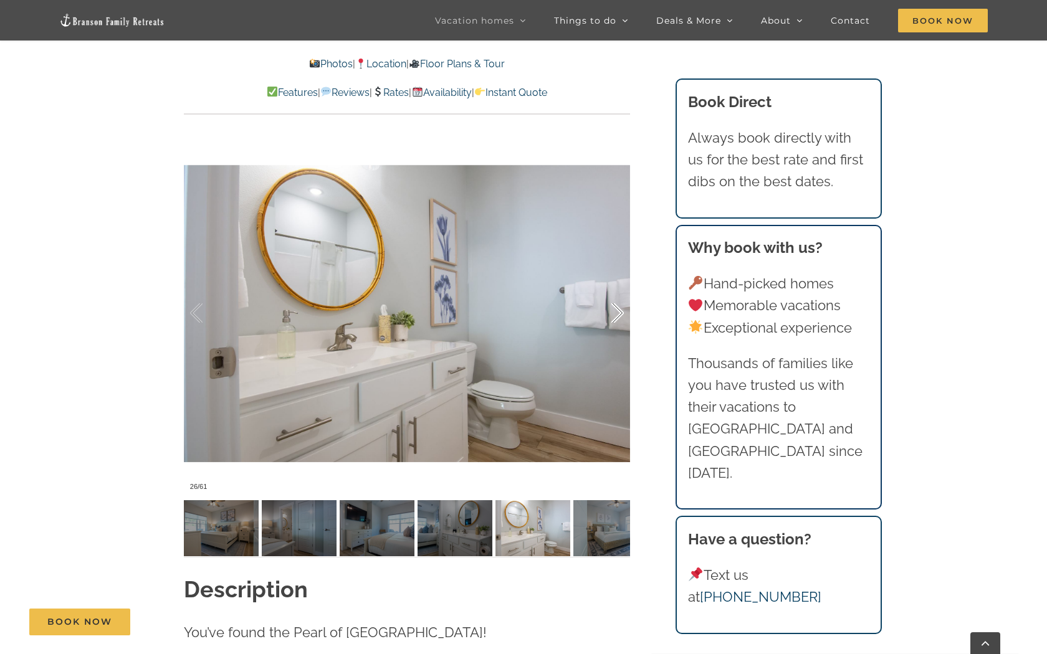
click at [618, 313] on div at bounding box center [604, 313] width 39 height 77
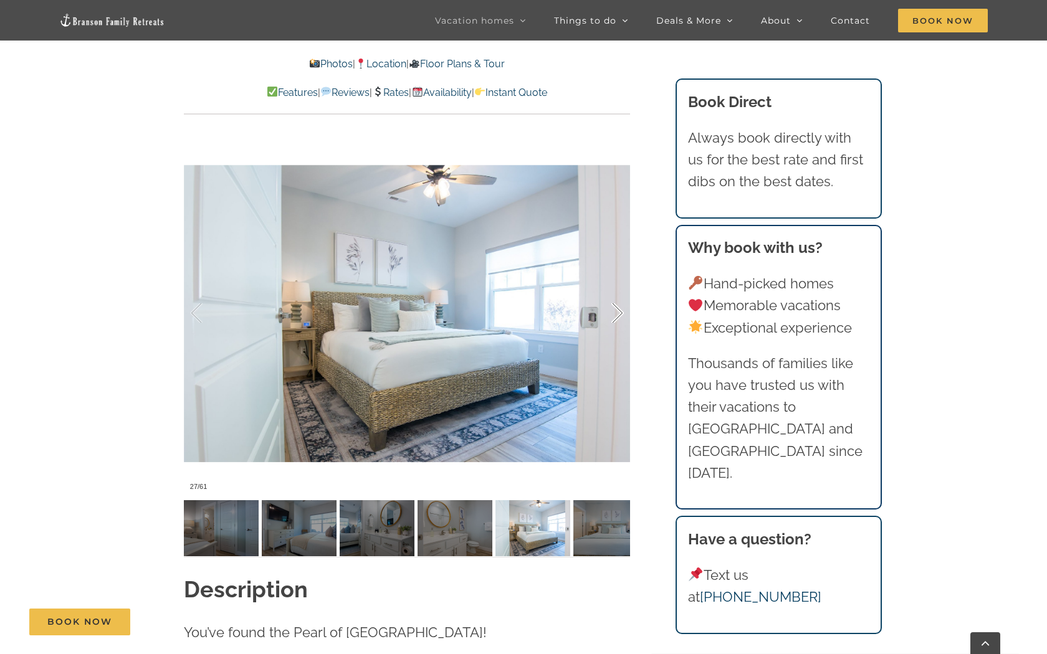
click at [618, 313] on div at bounding box center [604, 313] width 39 height 77
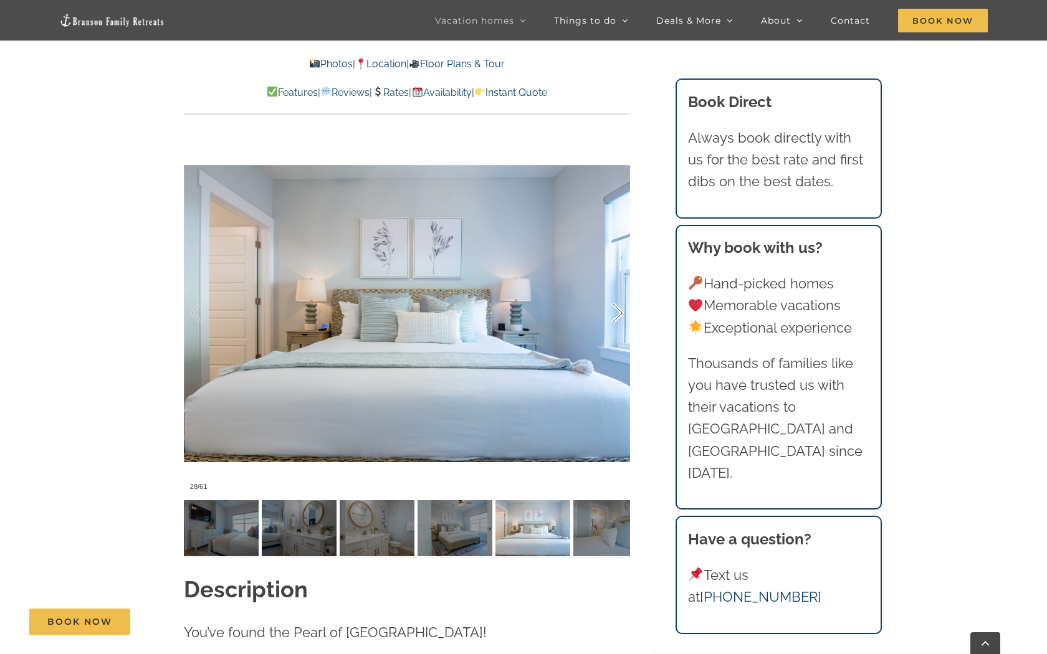
click at [617, 313] on div at bounding box center [604, 313] width 39 height 77
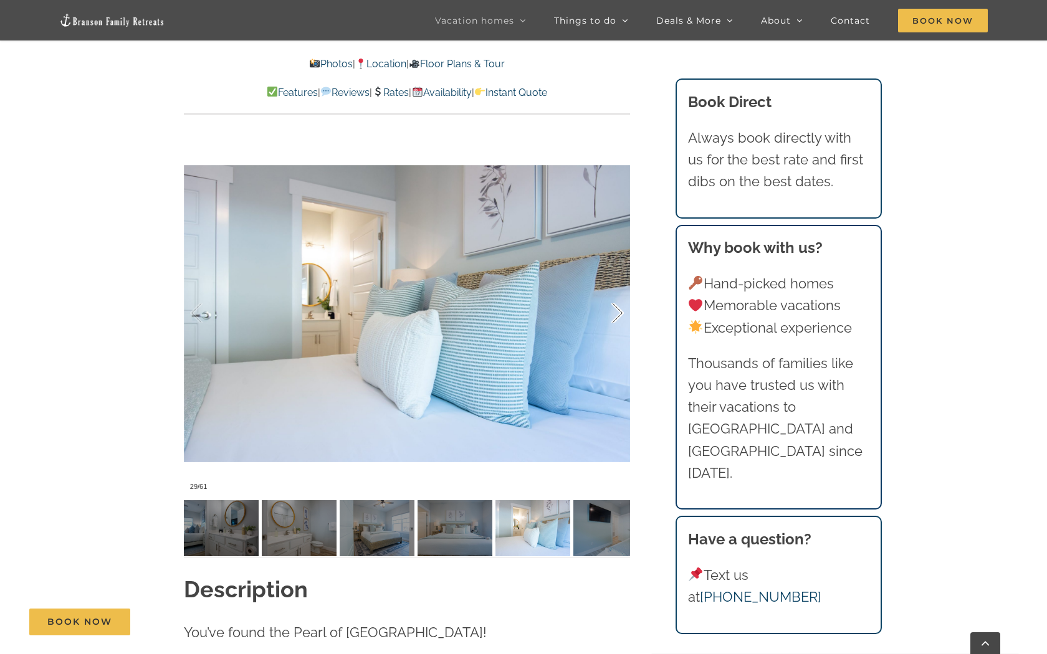
click at [617, 313] on div at bounding box center [604, 313] width 39 height 77
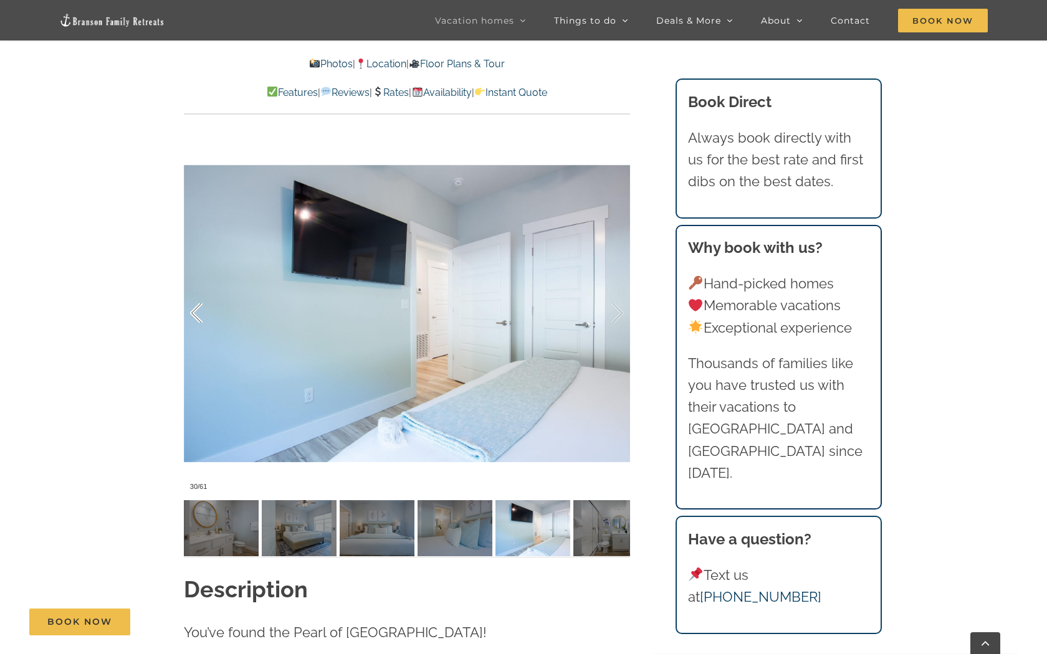
click at [202, 317] on div at bounding box center [209, 313] width 39 height 77
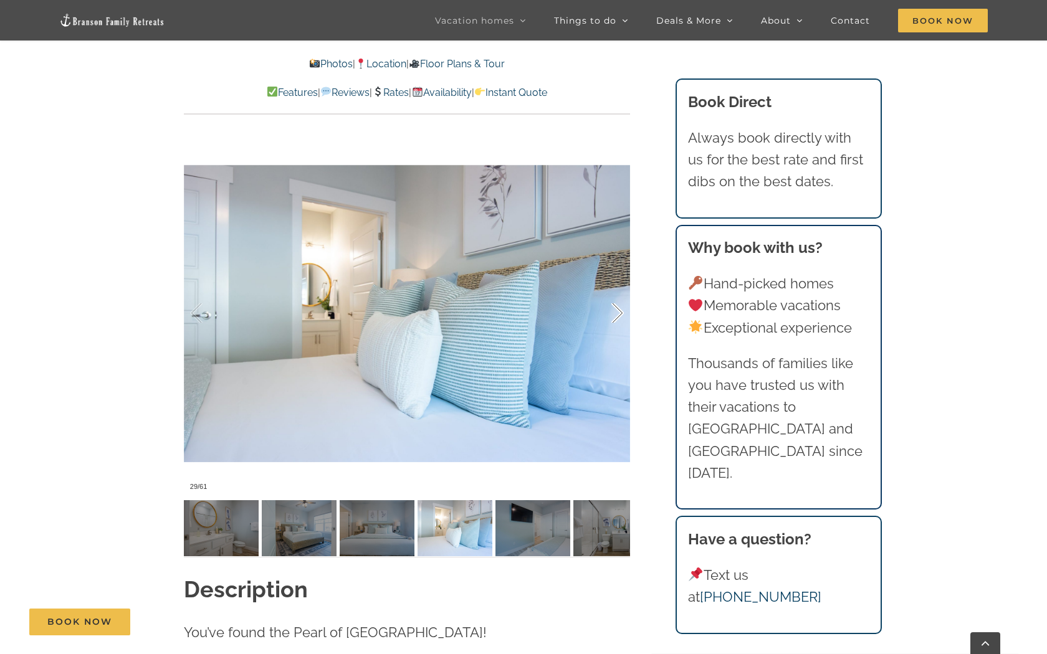
click at [621, 306] on div at bounding box center [604, 313] width 39 height 77
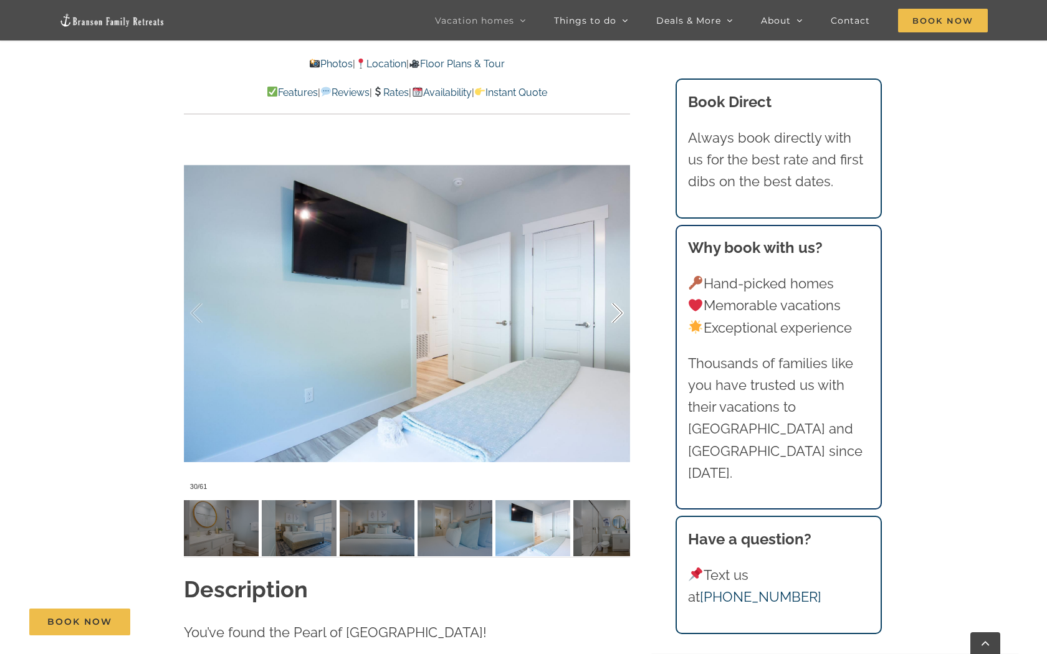
click at [616, 309] on div at bounding box center [604, 313] width 39 height 77
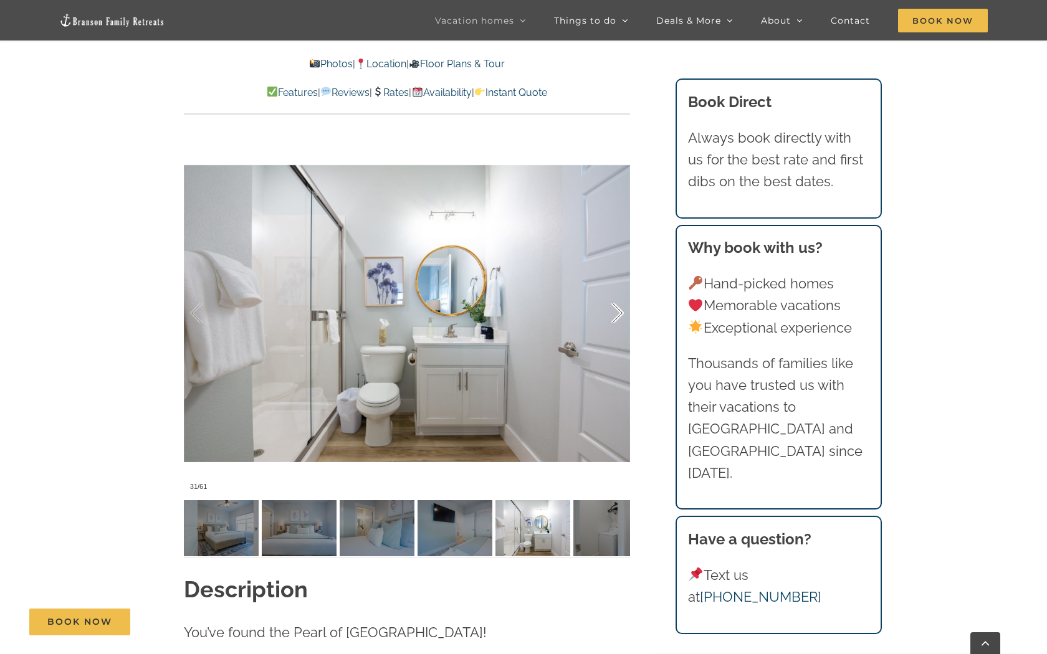
click at [616, 308] on div at bounding box center [604, 313] width 39 height 77
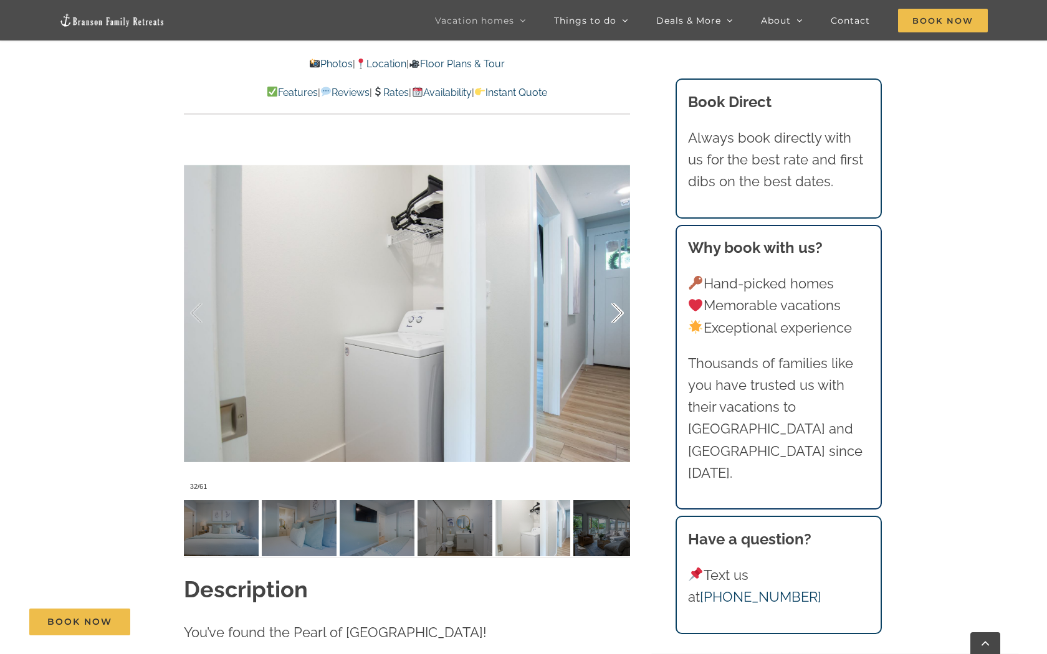
click at [619, 310] on div at bounding box center [604, 313] width 39 height 77
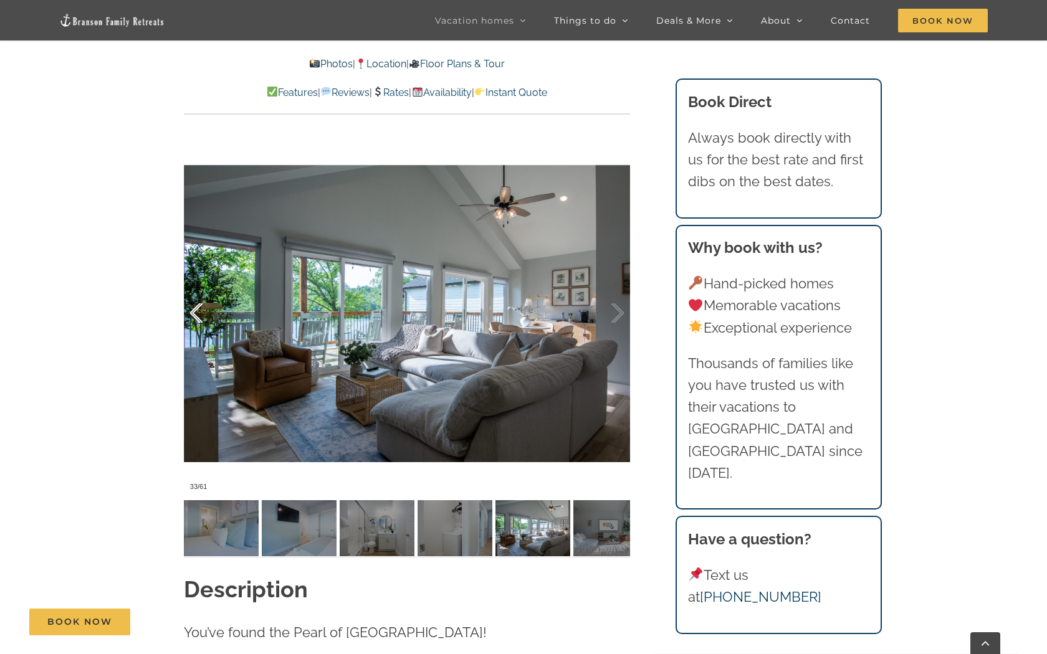
click at [193, 315] on div at bounding box center [209, 313] width 39 height 77
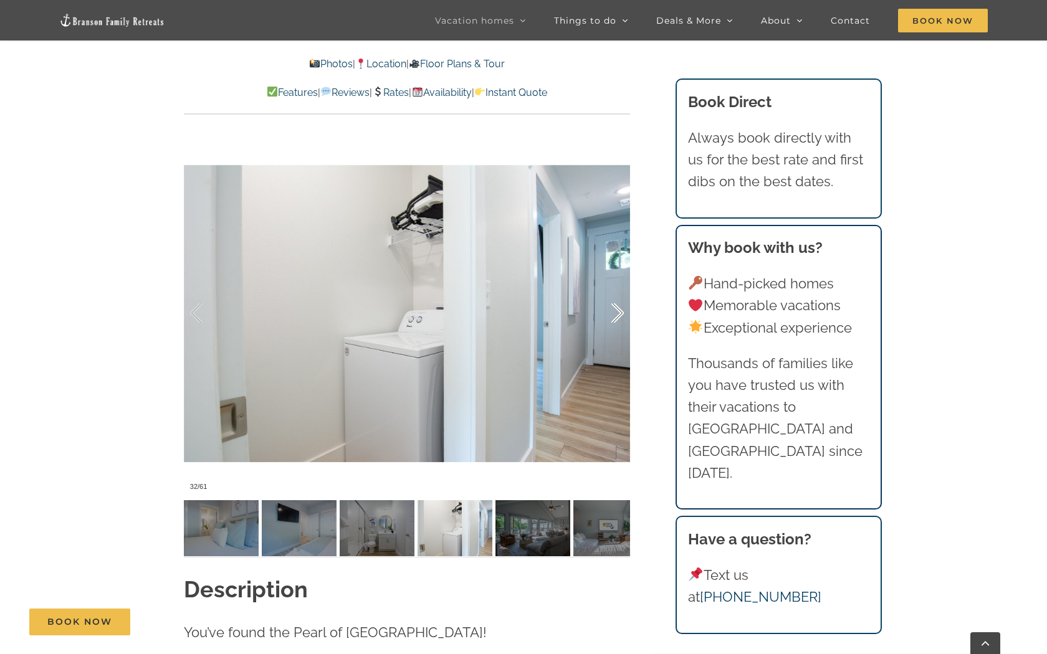
click at [617, 313] on div at bounding box center [604, 313] width 39 height 77
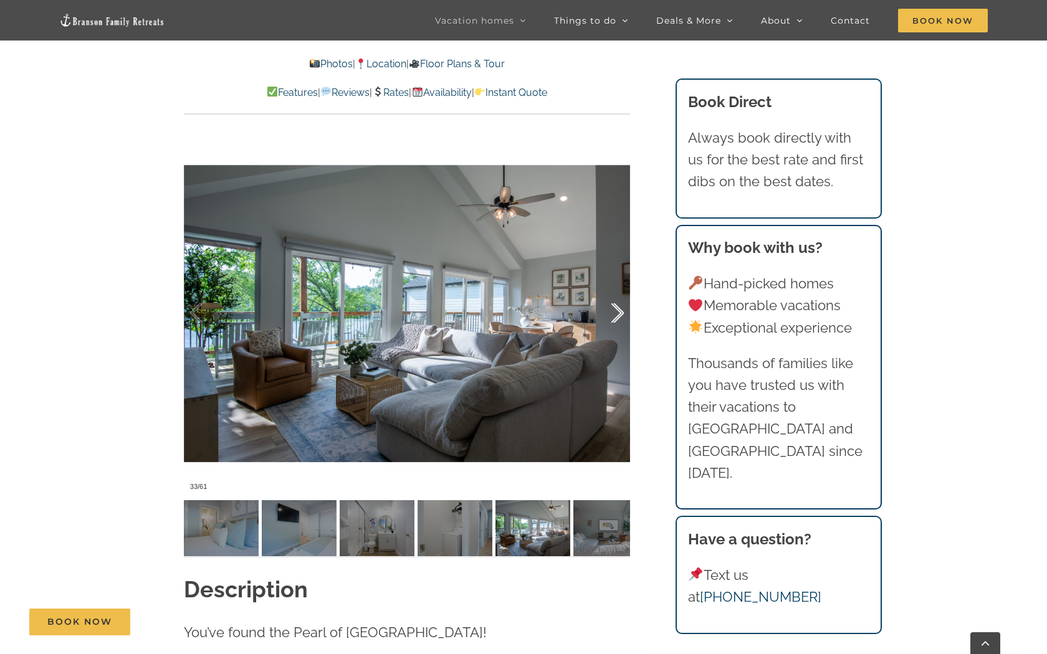
click at [617, 313] on div at bounding box center [604, 313] width 39 height 77
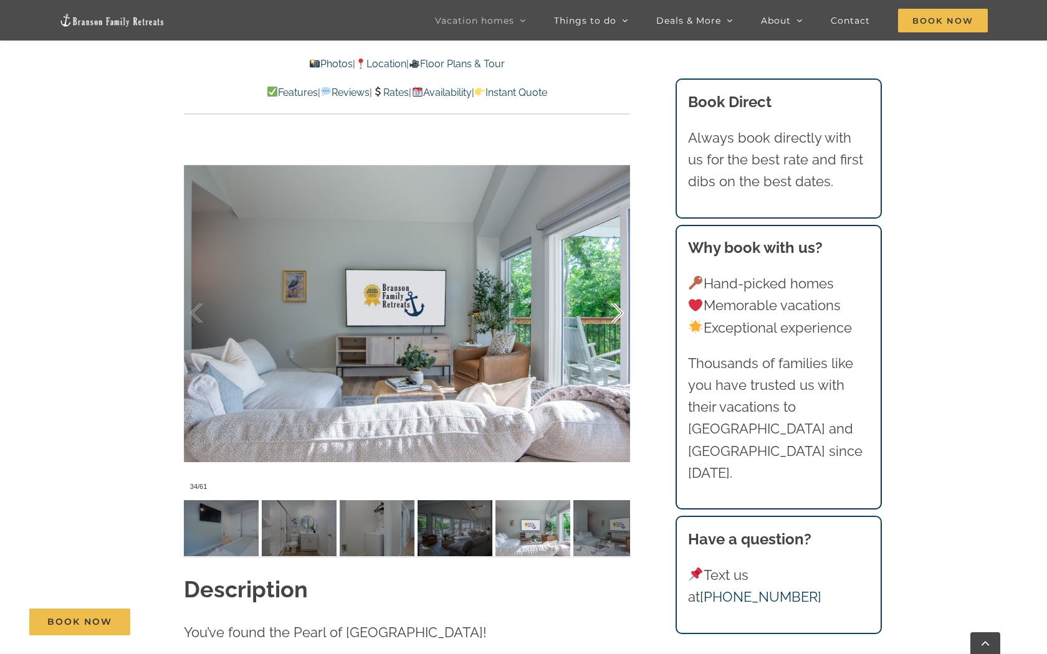
click at [617, 313] on div at bounding box center [604, 313] width 39 height 77
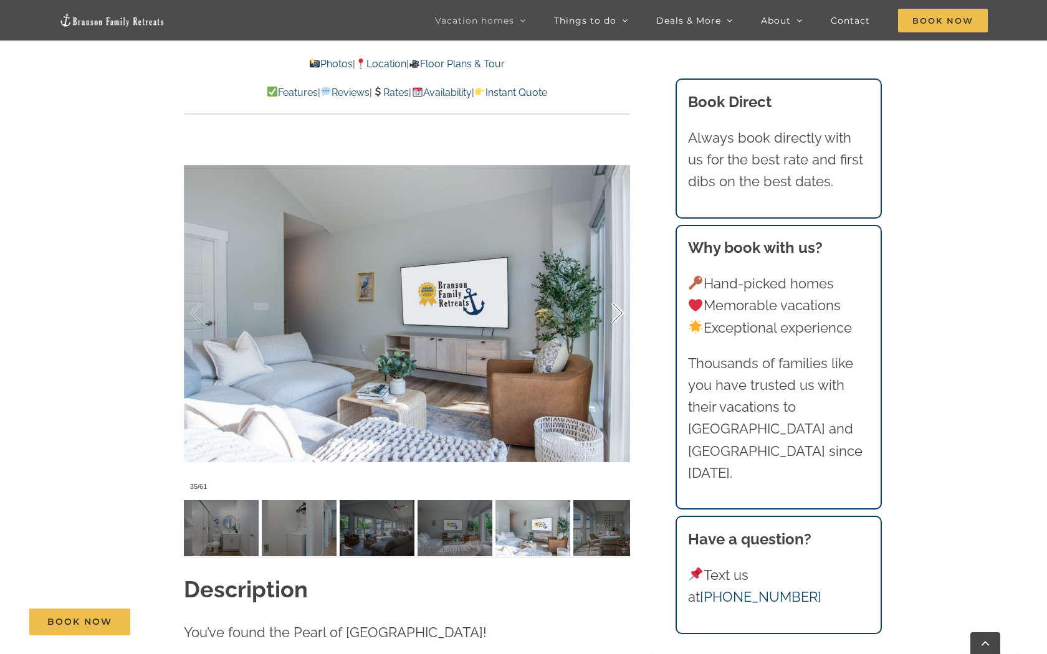
click at [617, 313] on div at bounding box center [604, 313] width 39 height 77
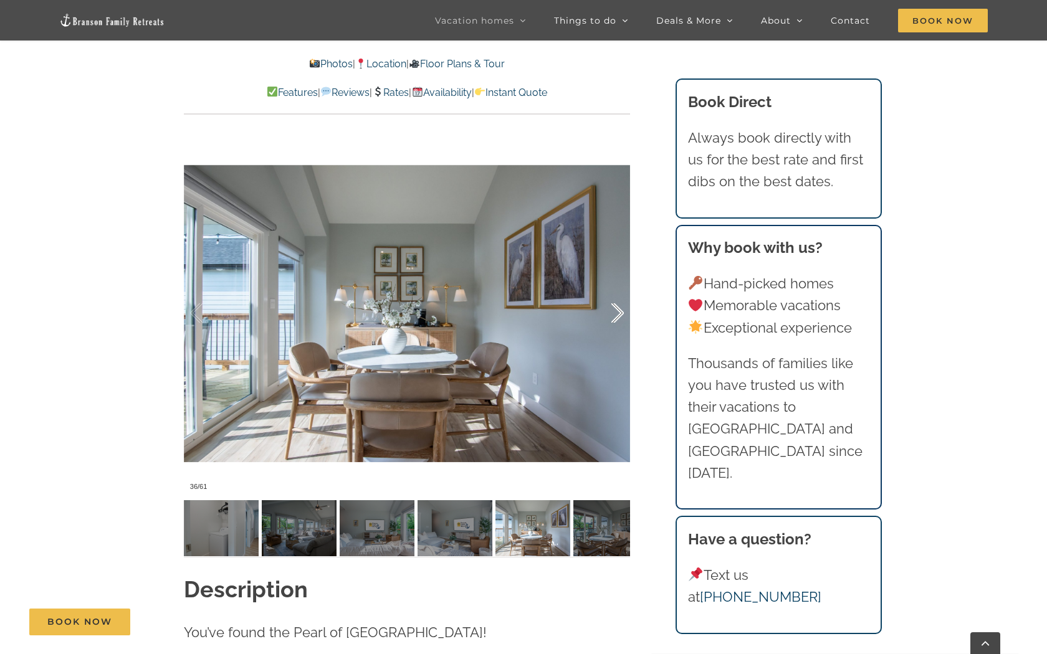
click at [617, 313] on div at bounding box center [604, 313] width 39 height 77
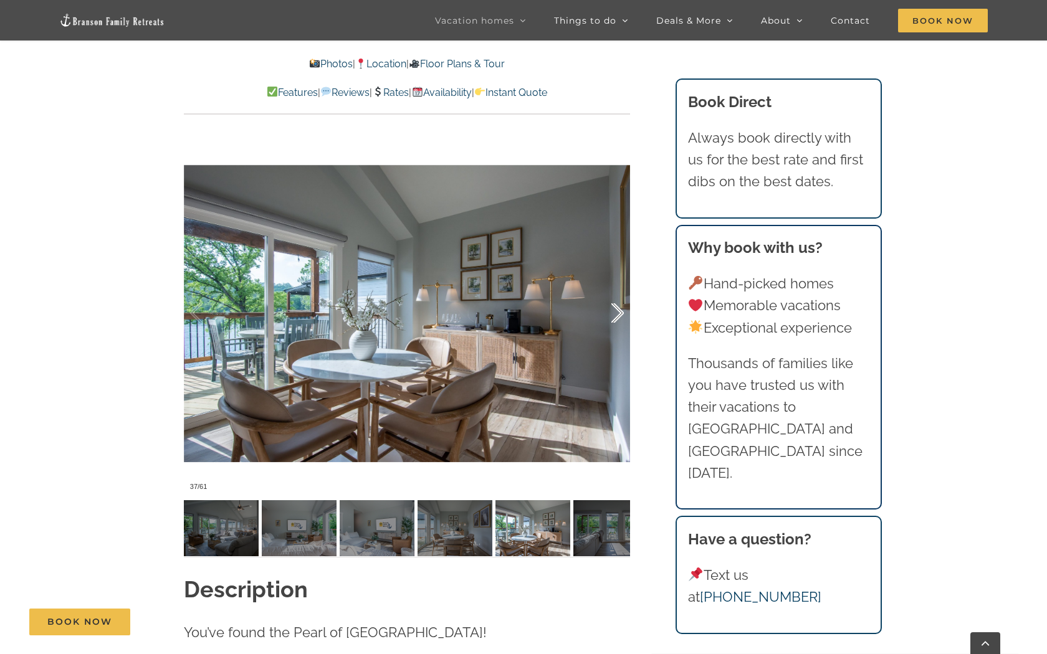
click at [607, 324] on div at bounding box center [604, 313] width 39 height 77
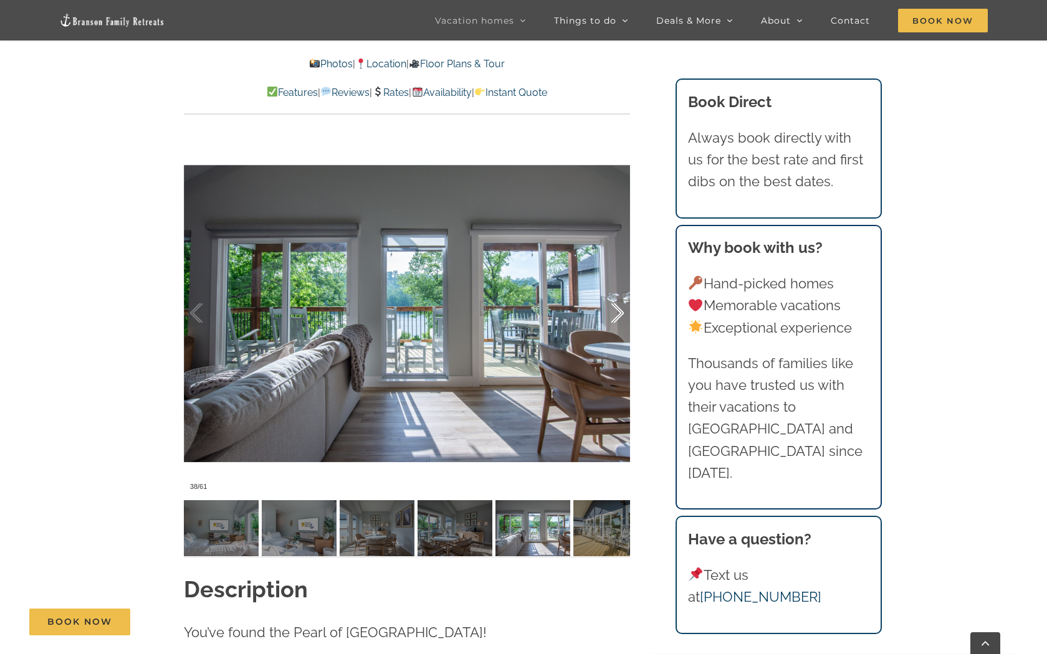
click at [614, 316] on div at bounding box center [604, 313] width 39 height 77
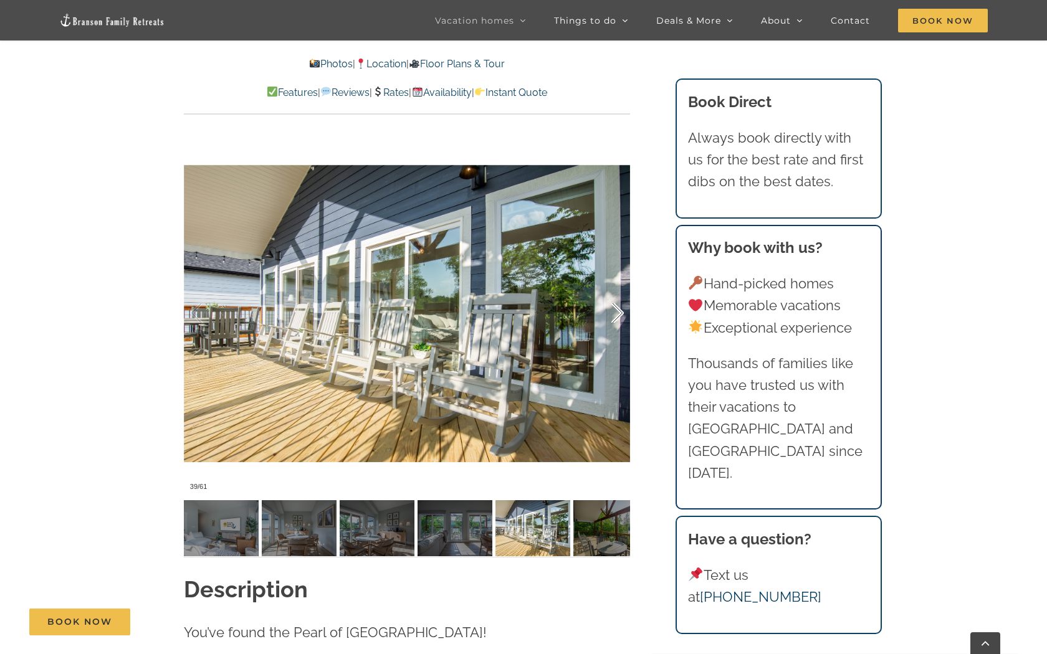
click at [614, 316] on div at bounding box center [604, 313] width 39 height 77
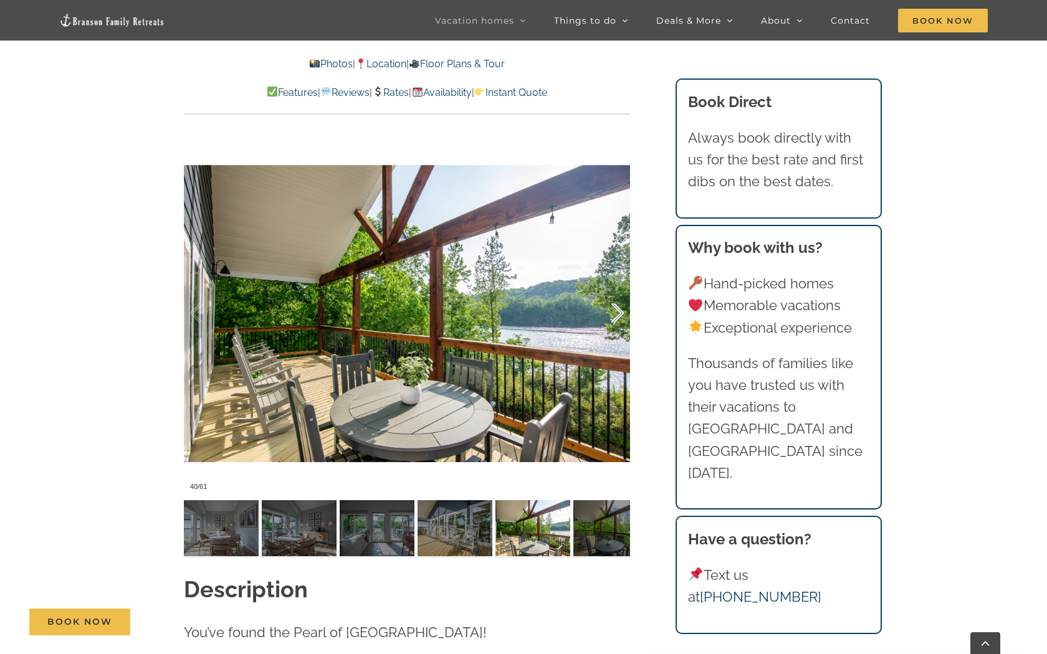
click at [614, 316] on div at bounding box center [604, 313] width 39 height 77
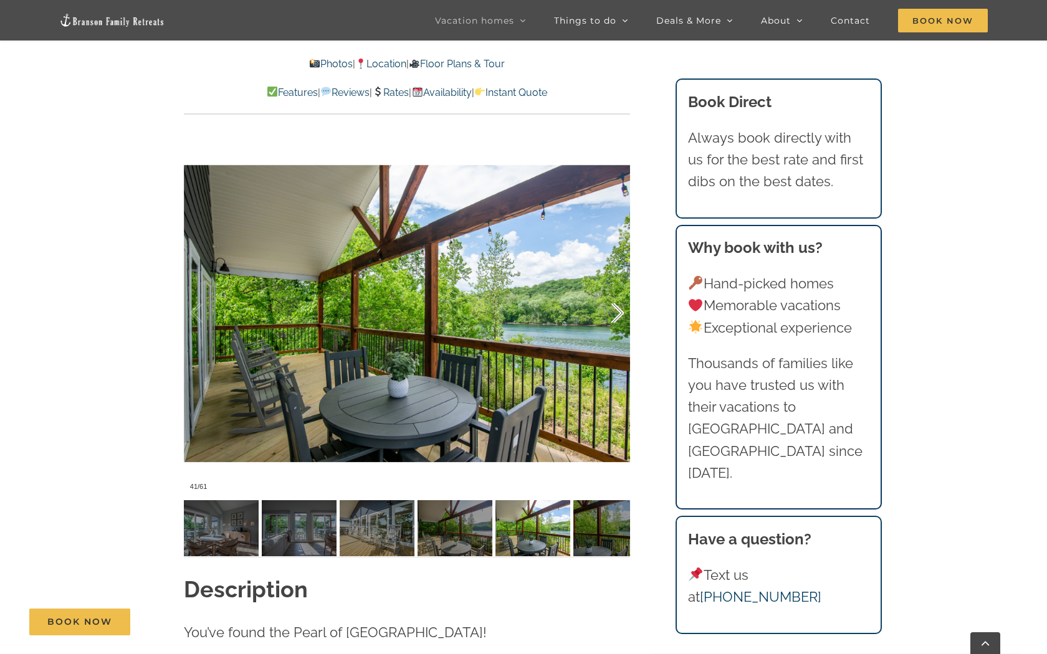
click at [614, 316] on div at bounding box center [604, 313] width 39 height 77
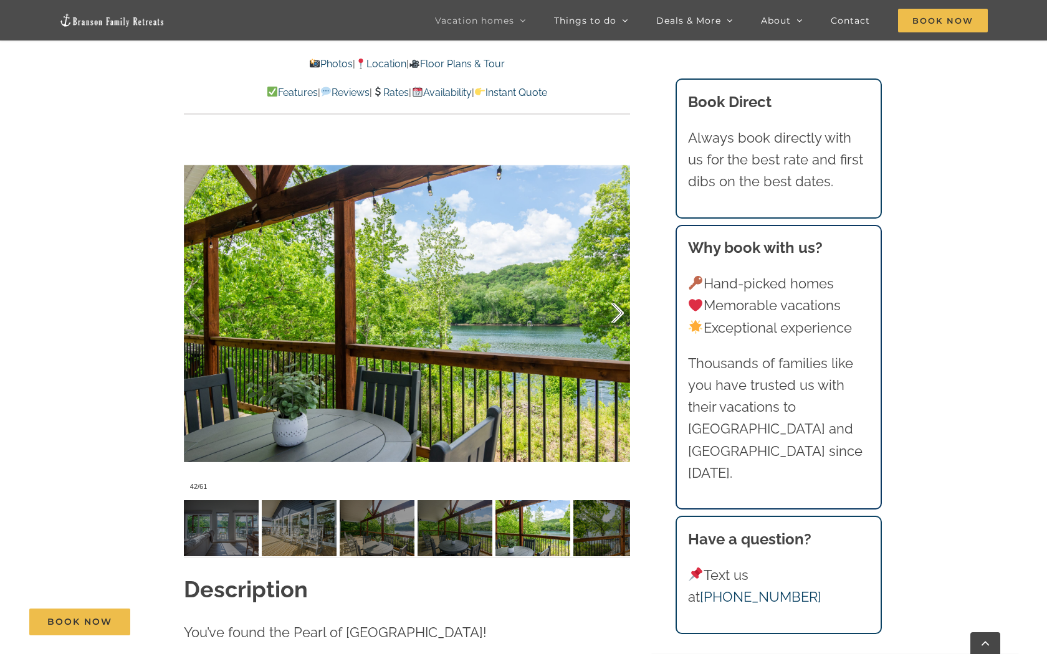
click at [614, 316] on div at bounding box center [604, 313] width 39 height 77
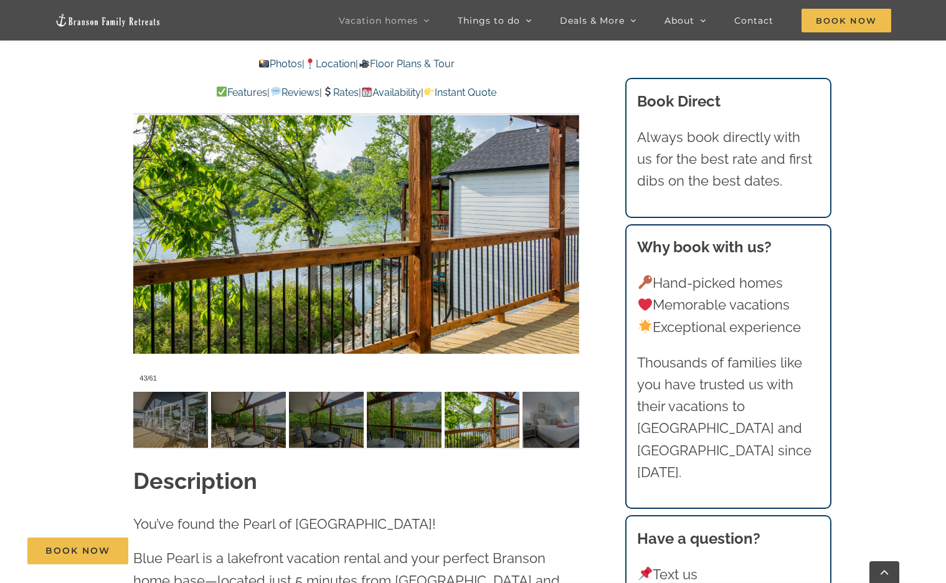
scroll to position [964, 0]
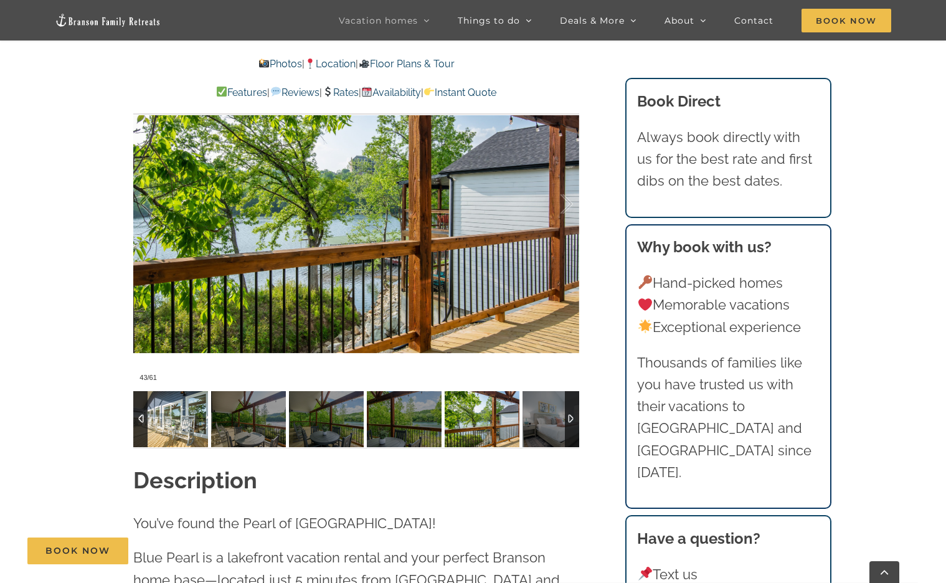
click at [178, 398] on img at bounding box center [170, 419] width 75 height 56
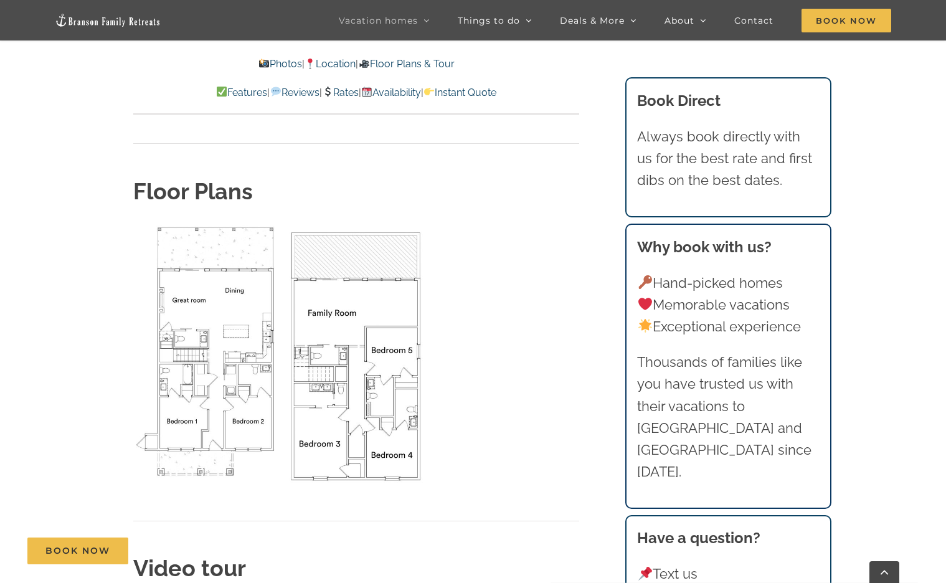
scroll to position [4220, 0]
click at [235, 255] on img "Floor Plan" at bounding box center [205, 350] width 145 height 257
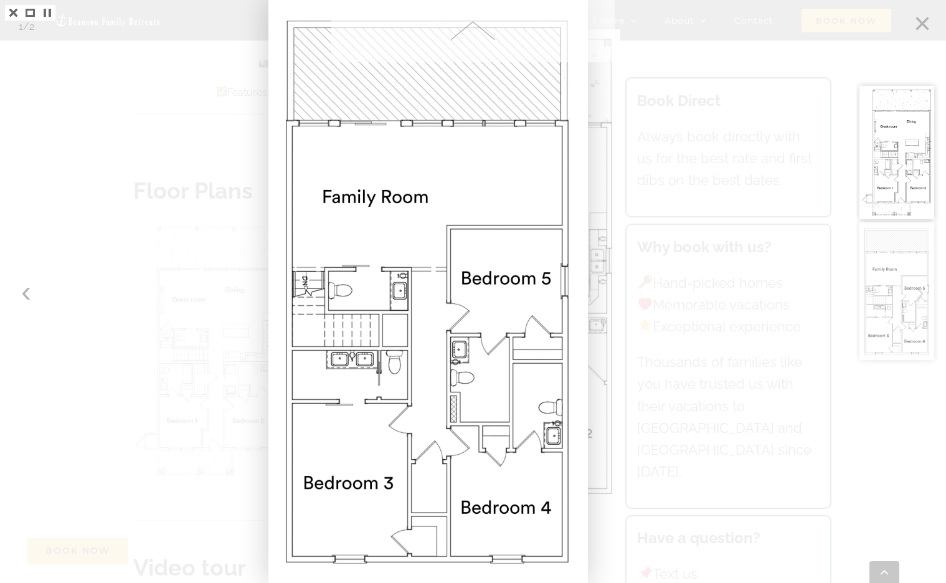
click at [471, 34] on span at bounding box center [473, 31] width 284 height 62
click at [730, 24] on div at bounding box center [902, 291] width 90 height 583
click at [730, 18] on div at bounding box center [902, 291] width 90 height 583
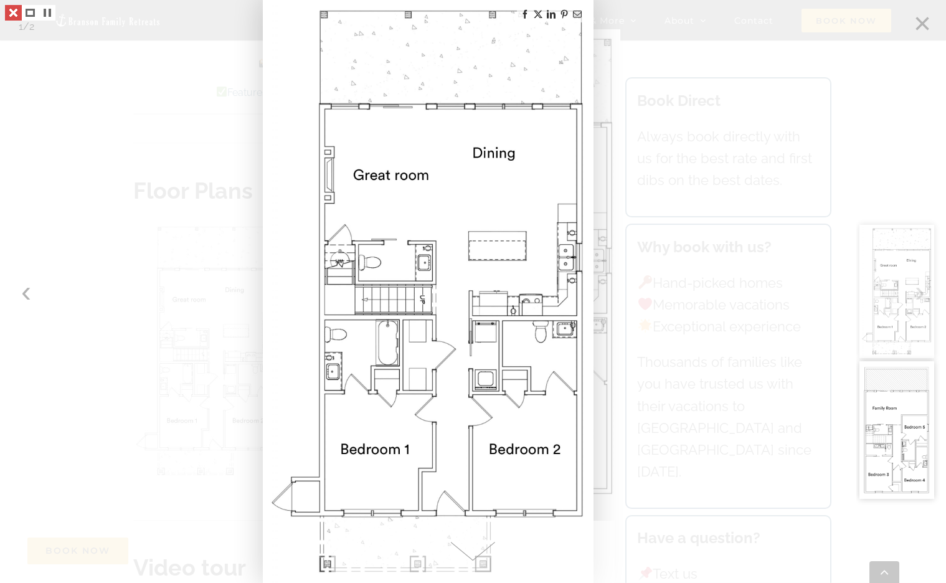
click at [17, 8] on link at bounding box center [13, 13] width 17 height 16
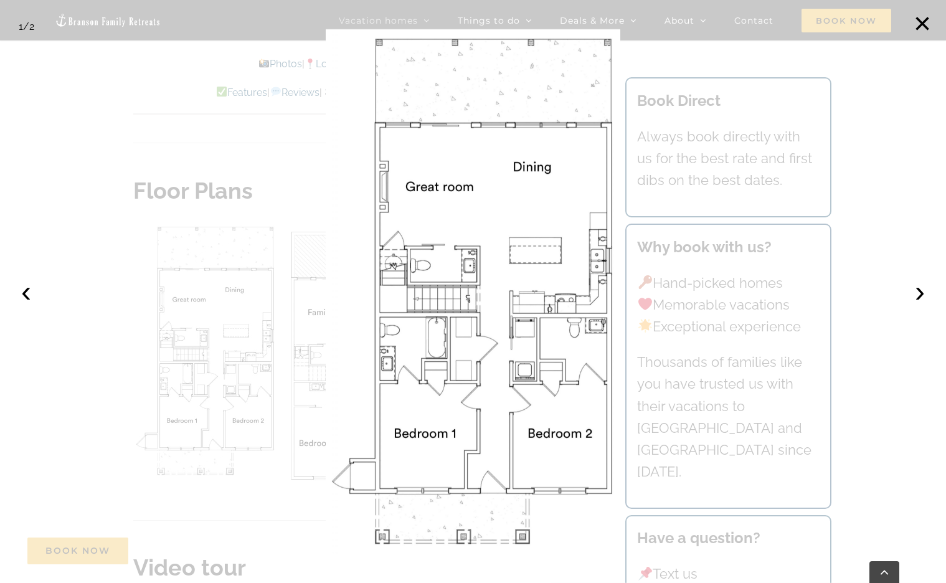
click at [125, 226] on div at bounding box center [473, 291] width 946 height 583
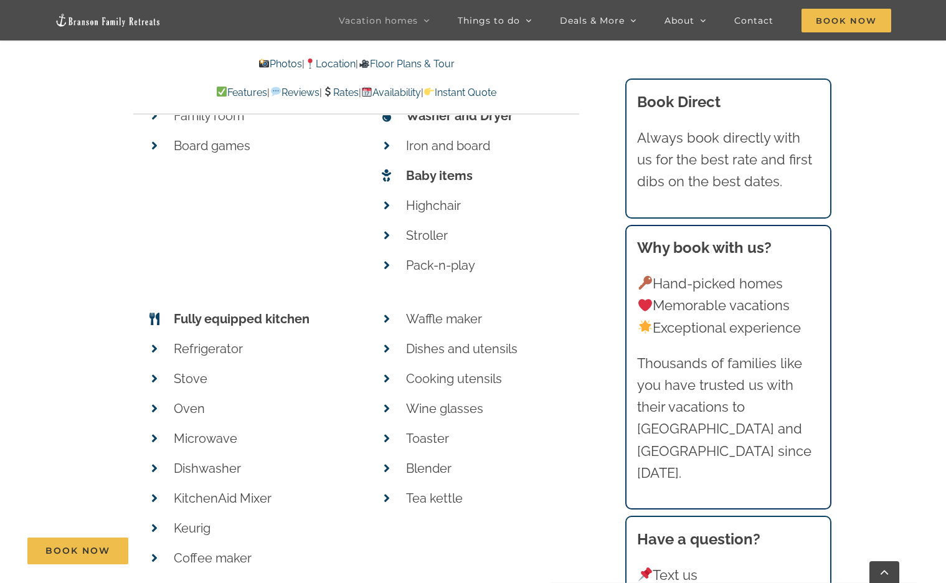
scroll to position [5262, 0]
